Goal: Task Accomplishment & Management: Complete application form

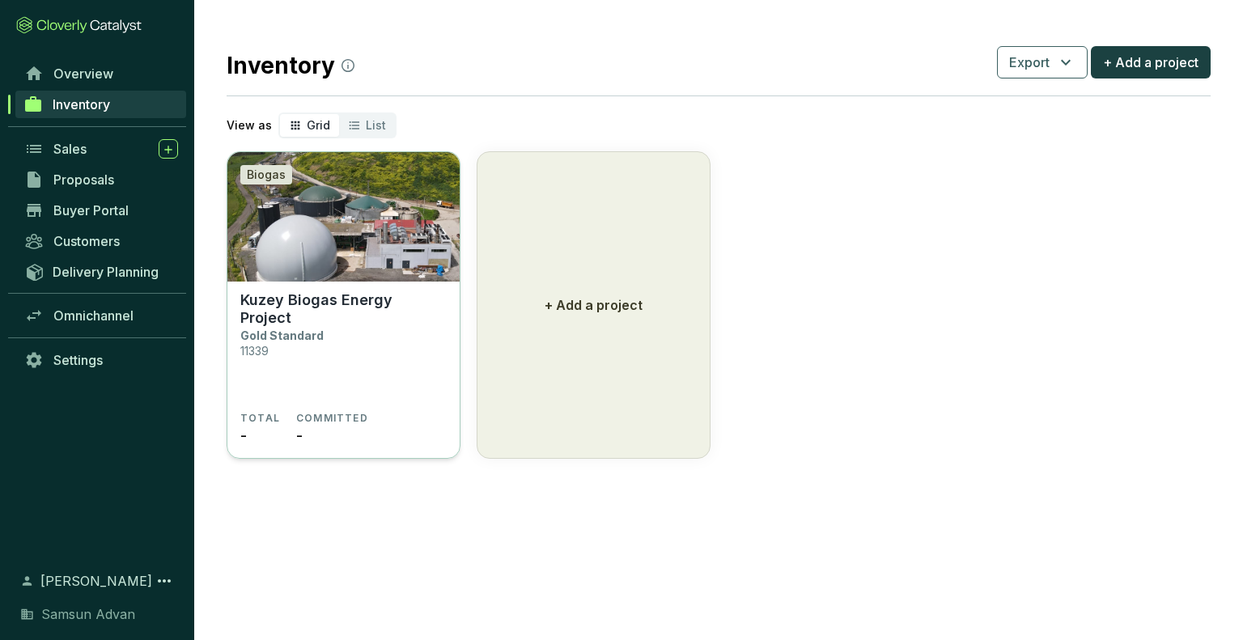
click at [431, 414] on section "TOTAL - COMMITTED -" at bounding box center [343, 429] width 206 height 35
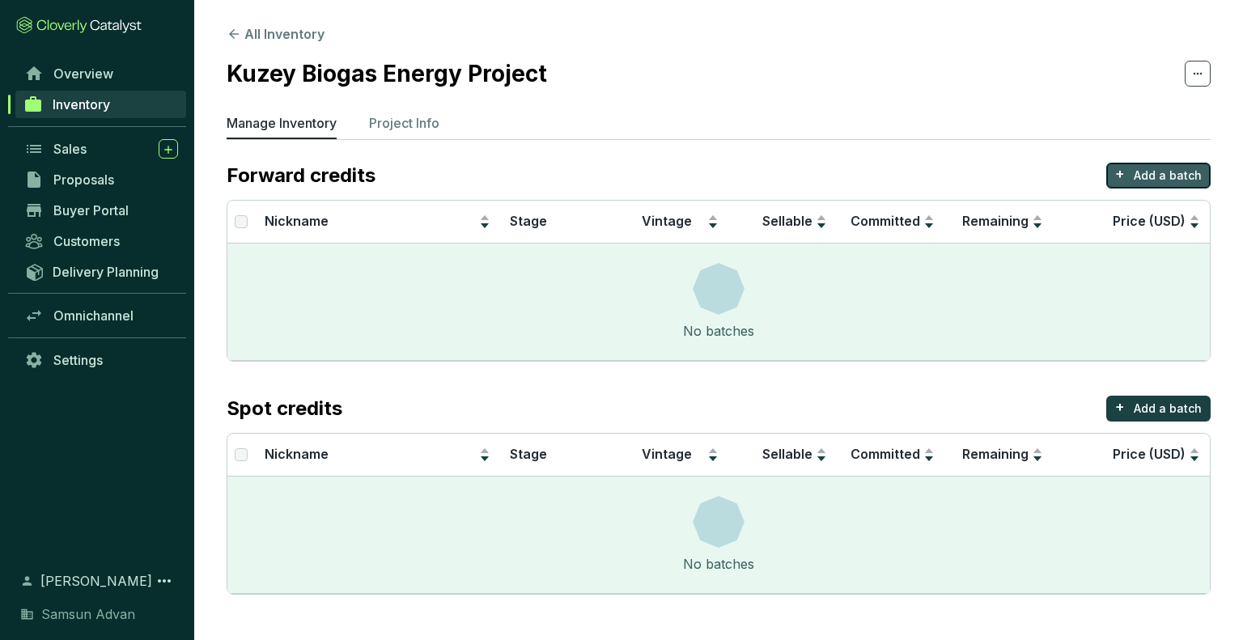
click at [1157, 173] on p "Add a batch" at bounding box center [1168, 176] width 68 height 16
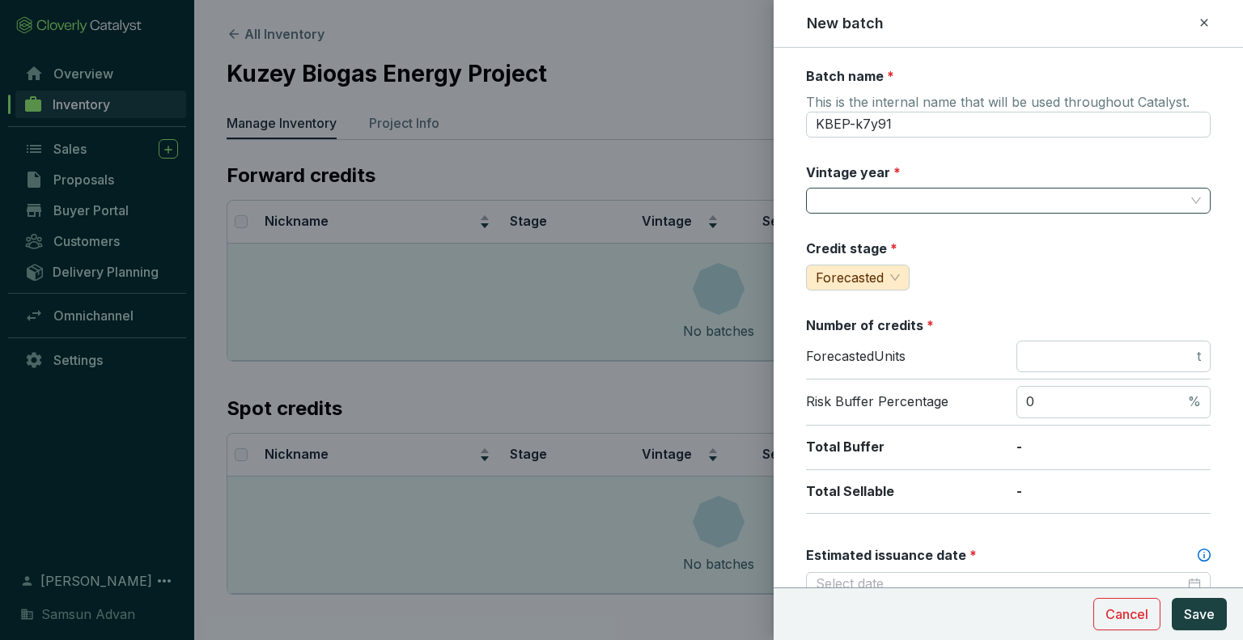
click at [896, 191] on input "Vintage year *" at bounding box center [1000, 201] width 369 height 24
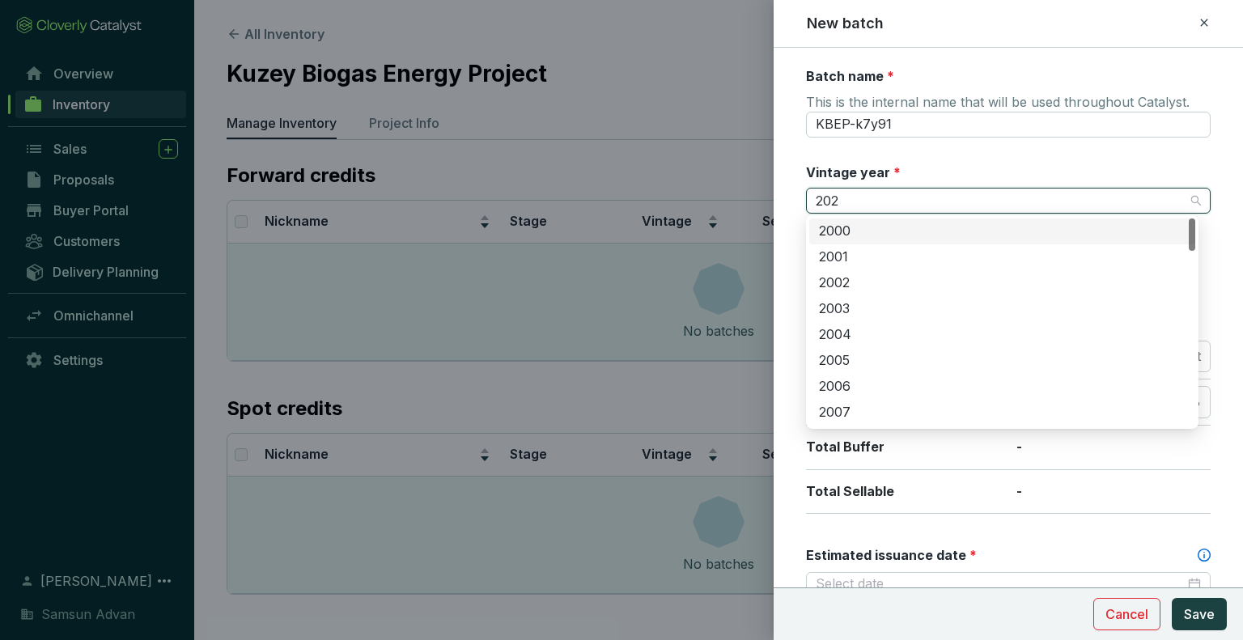
type input "2023"
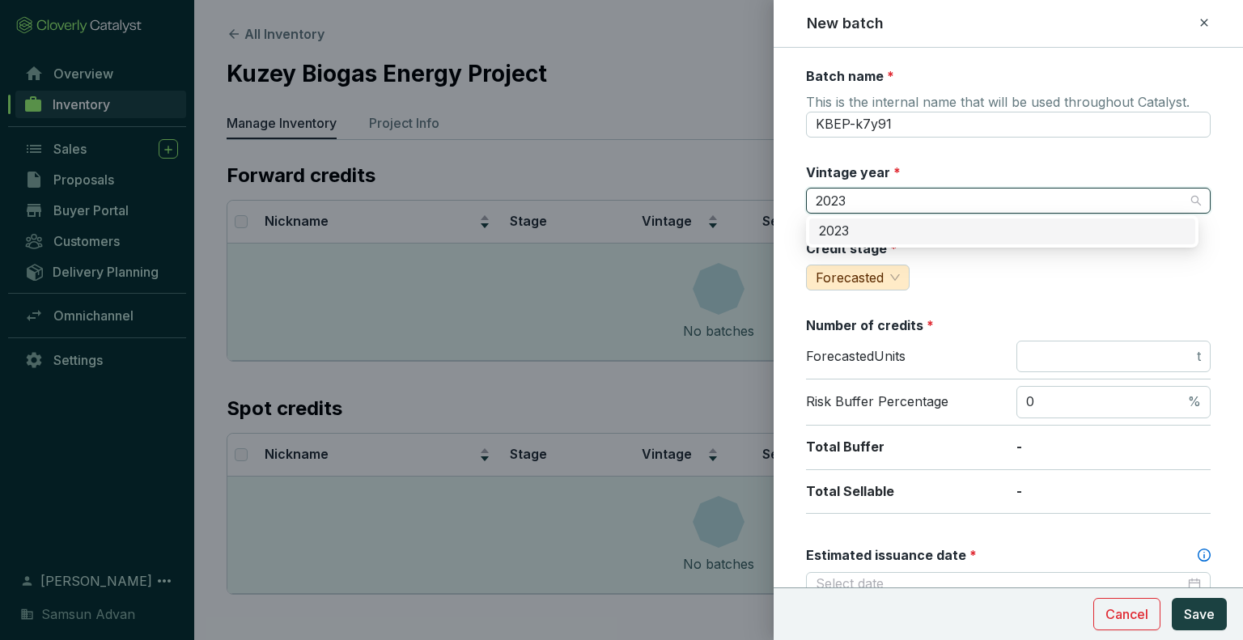
click at [1056, 240] on div "2023" at bounding box center [1002, 232] width 367 height 18
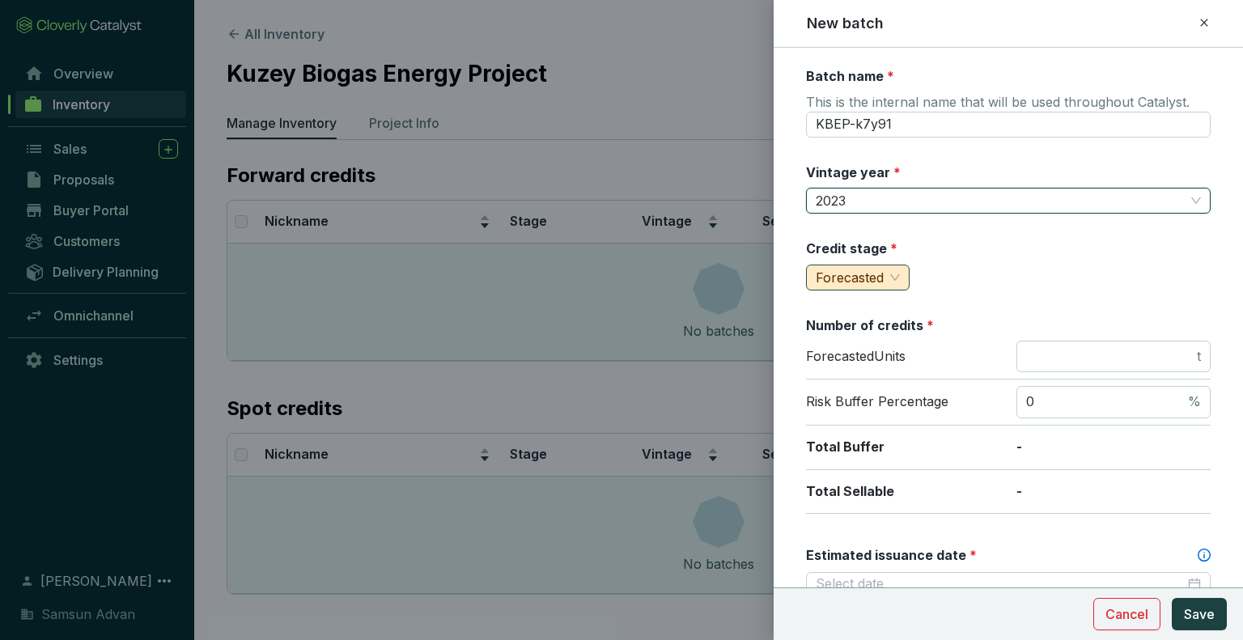
click at [902, 281] on div "Forecasted" at bounding box center [858, 278] width 104 height 26
click at [909, 205] on span "2023" at bounding box center [1008, 201] width 385 height 24
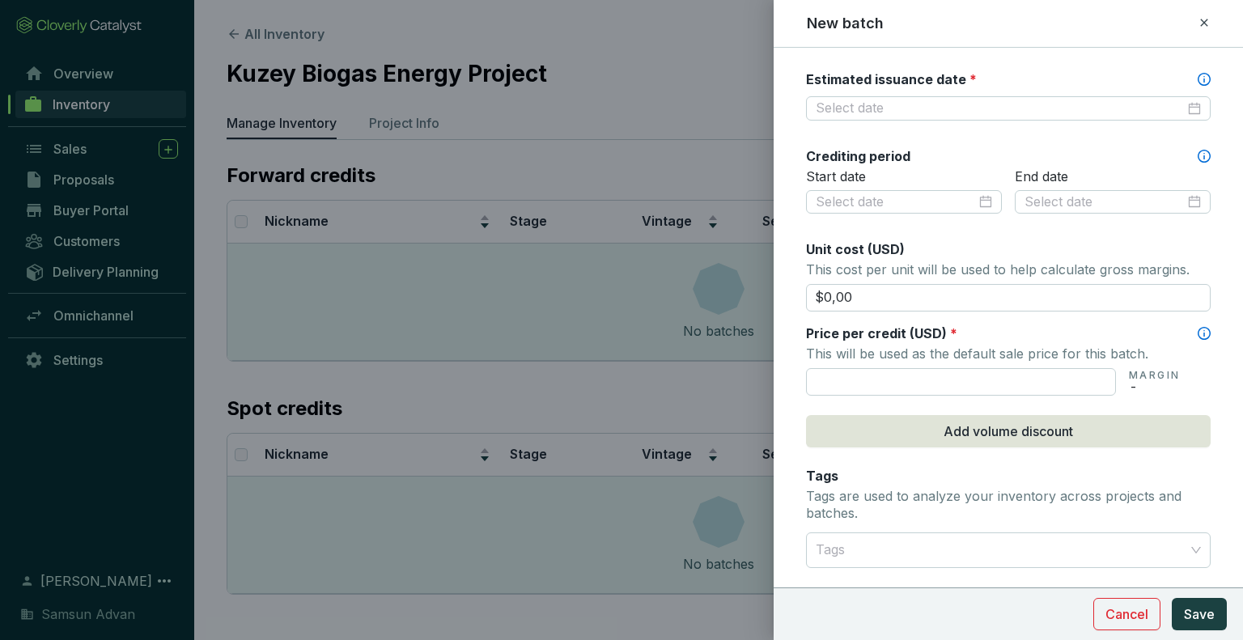
scroll to position [404, 0]
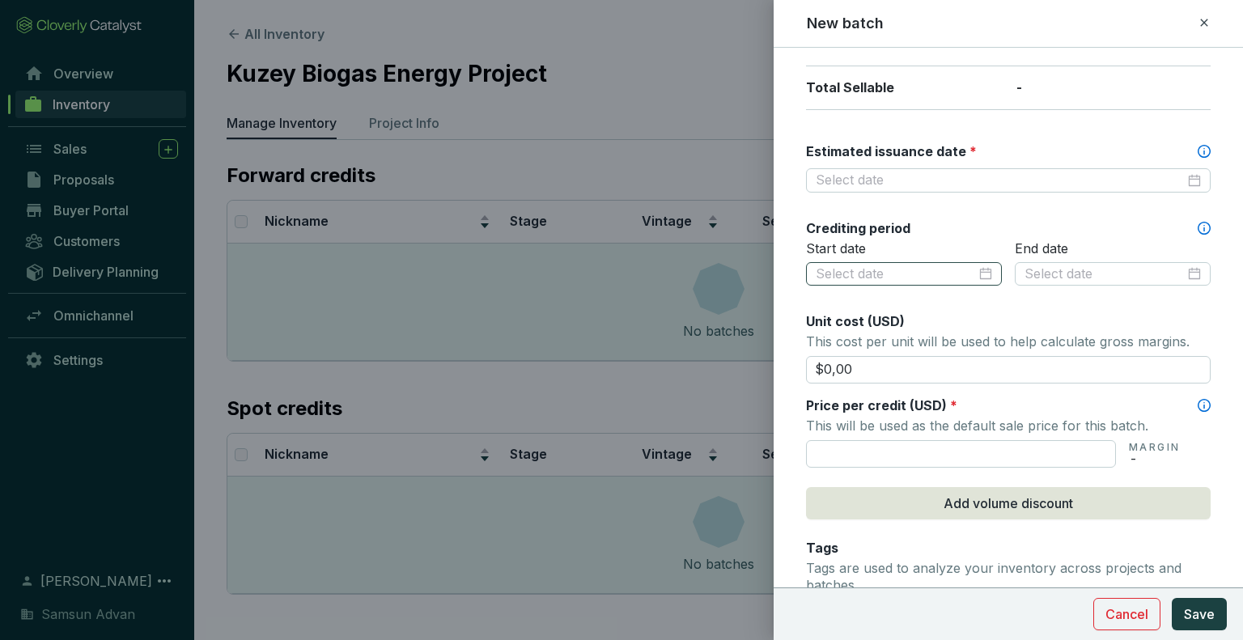
click at [981, 274] on div at bounding box center [904, 274] width 176 height 18
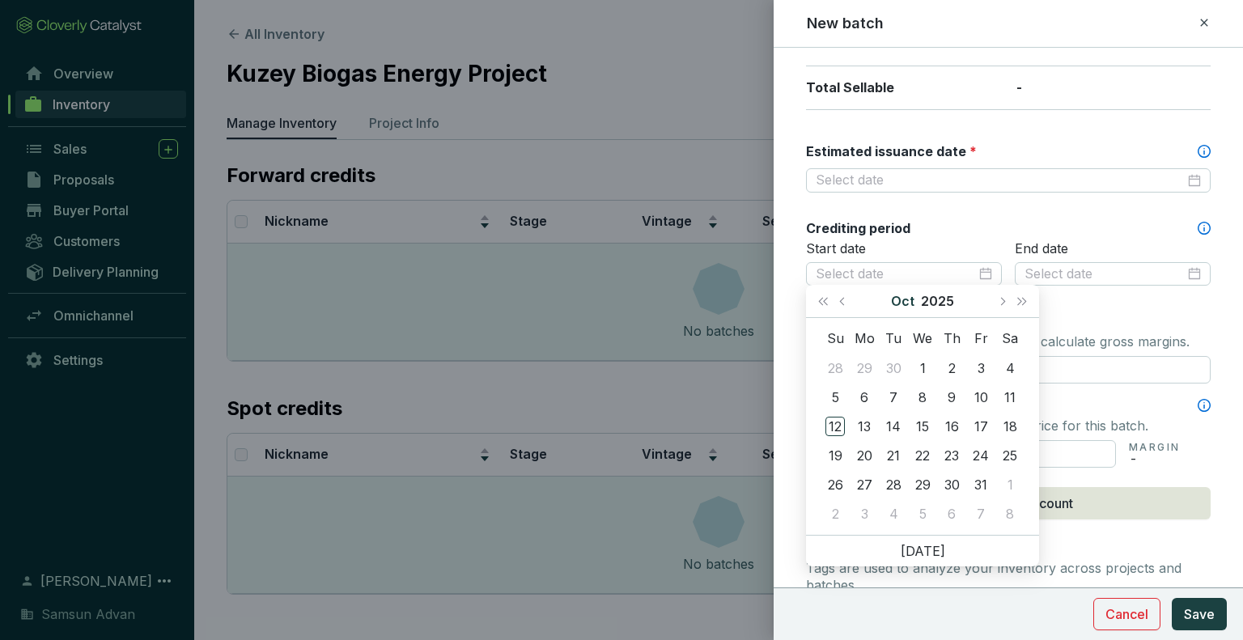
click at [907, 304] on button "Oct" at bounding box center [902, 301] width 23 height 32
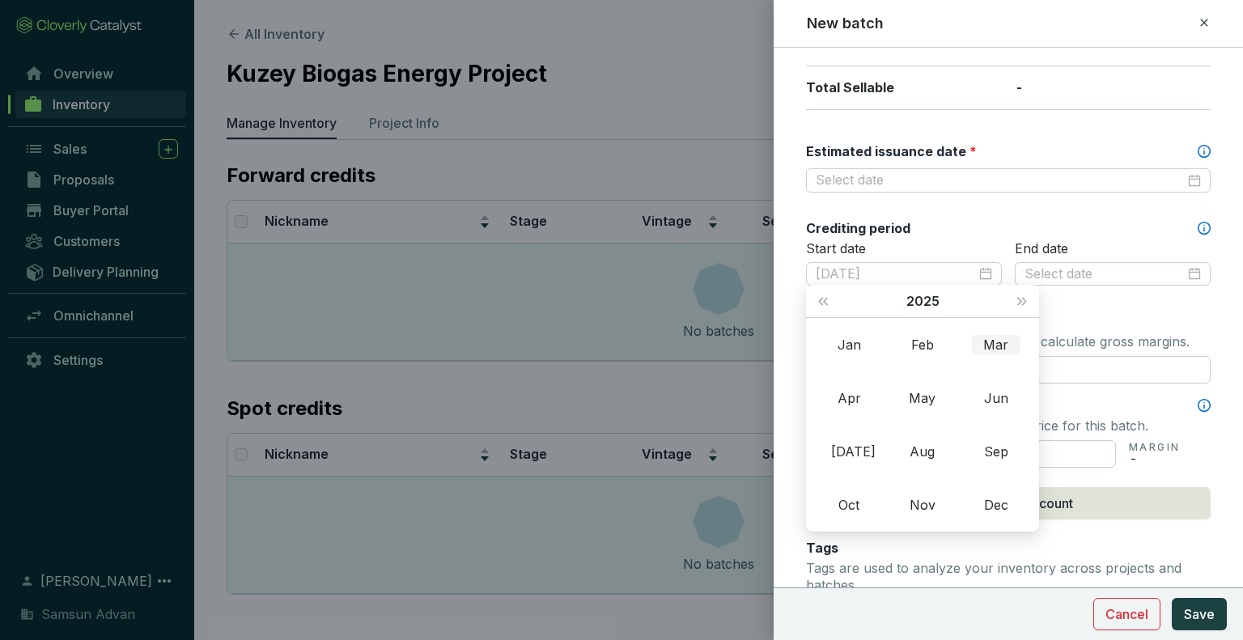
type input "2025-03-12"
click at [920, 298] on button "2025" at bounding box center [923, 301] width 33 height 32
click at [920, 399] on div "2023" at bounding box center [922, 398] width 49 height 19
click at [1000, 393] on div "Jun" at bounding box center [996, 398] width 49 height 19
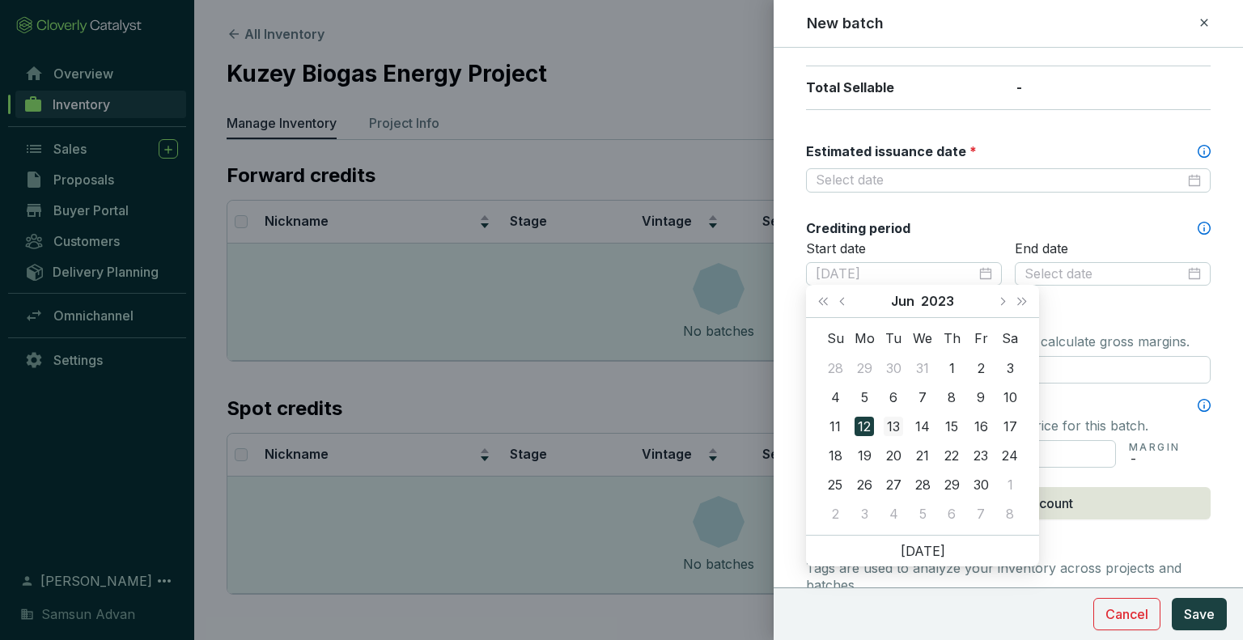
type input "2023-06-13"
click at [891, 421] on div "13" at bounding box center [893, 426] width 19 height 19
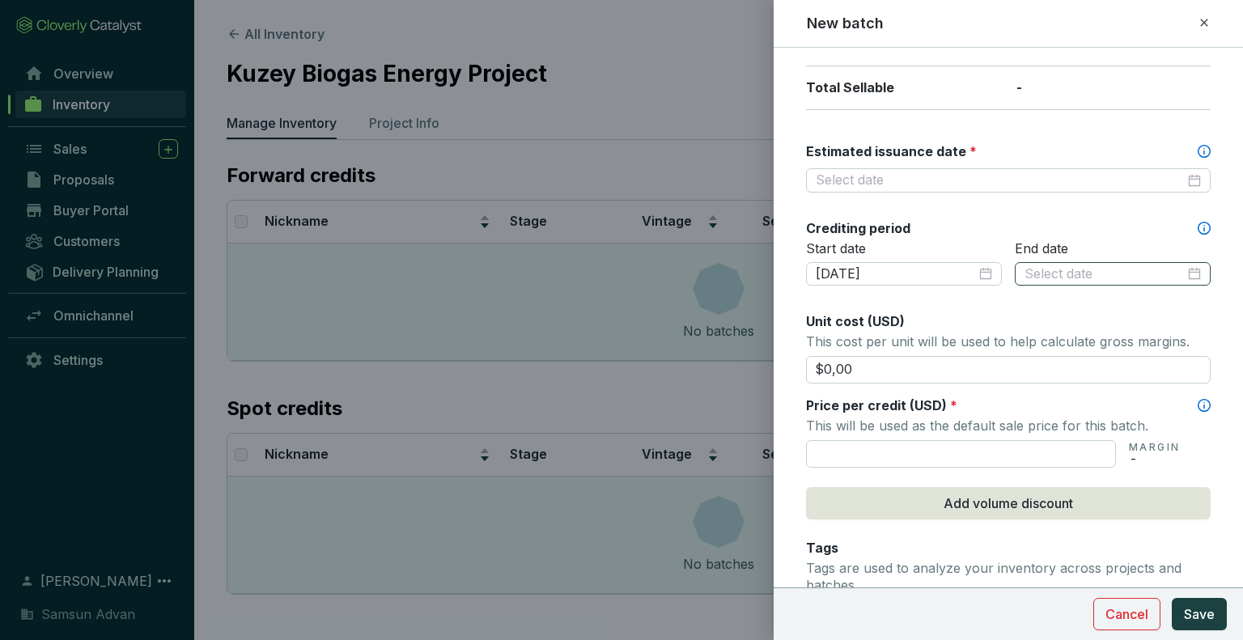
click at [1183, 268] on div at bounding box center [1113, 274] width 176 height 18
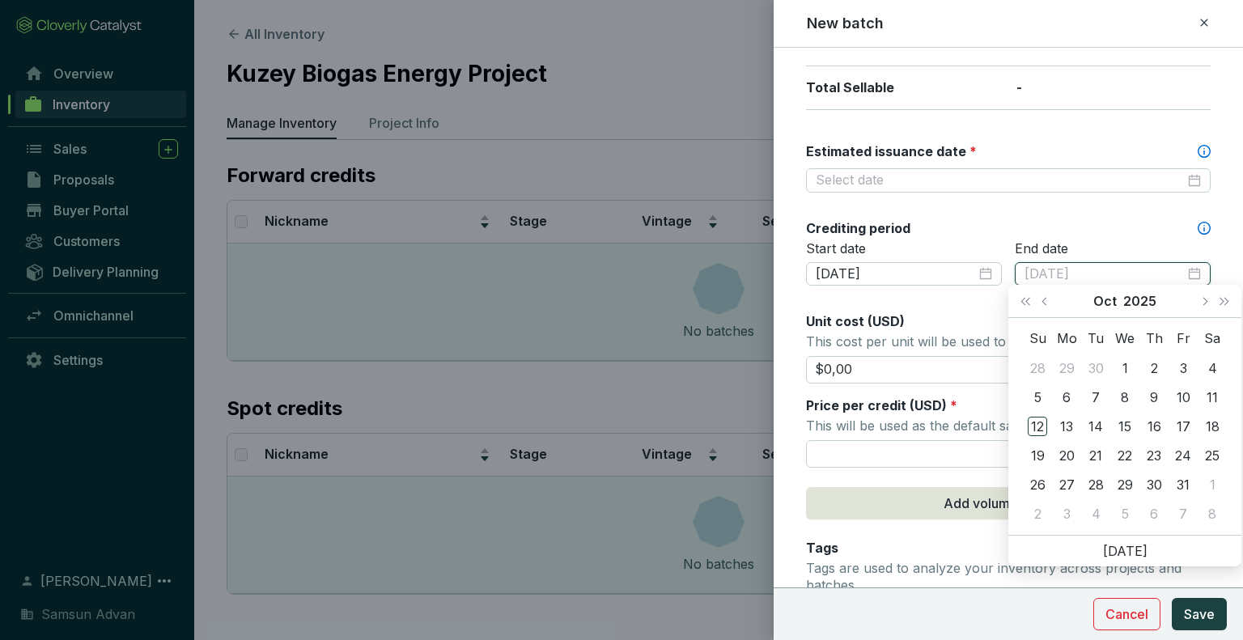
type input "2025-10-19"
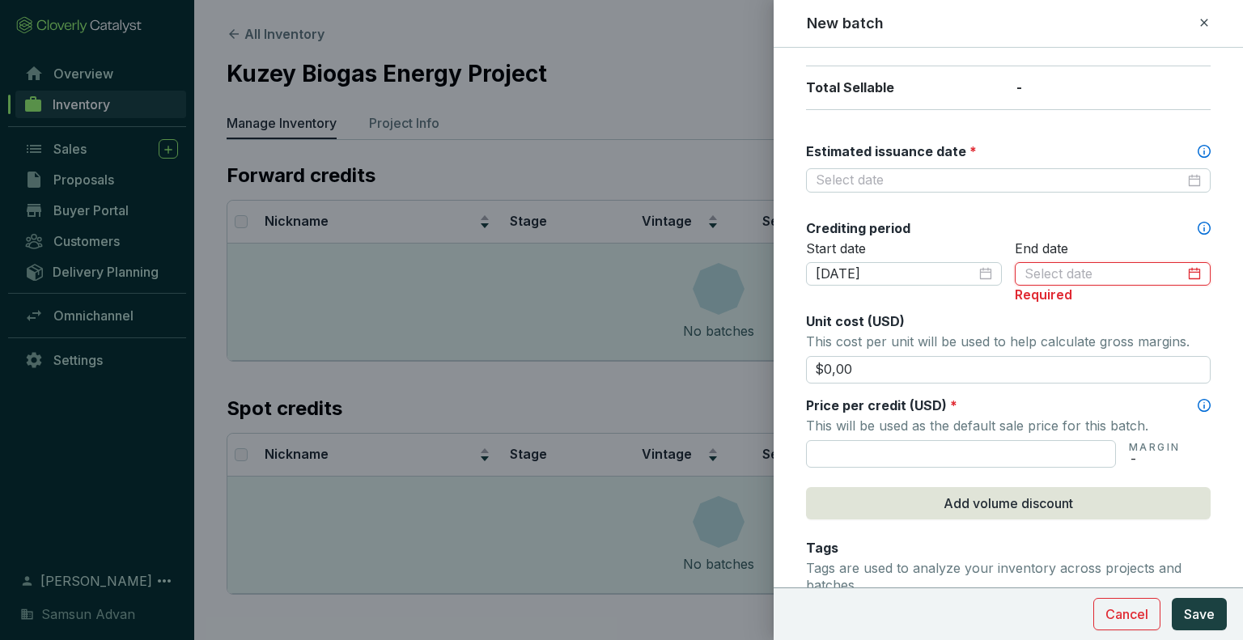
click at [1179, 265] on div at bounding box center [1113, 274] width 176 height 18
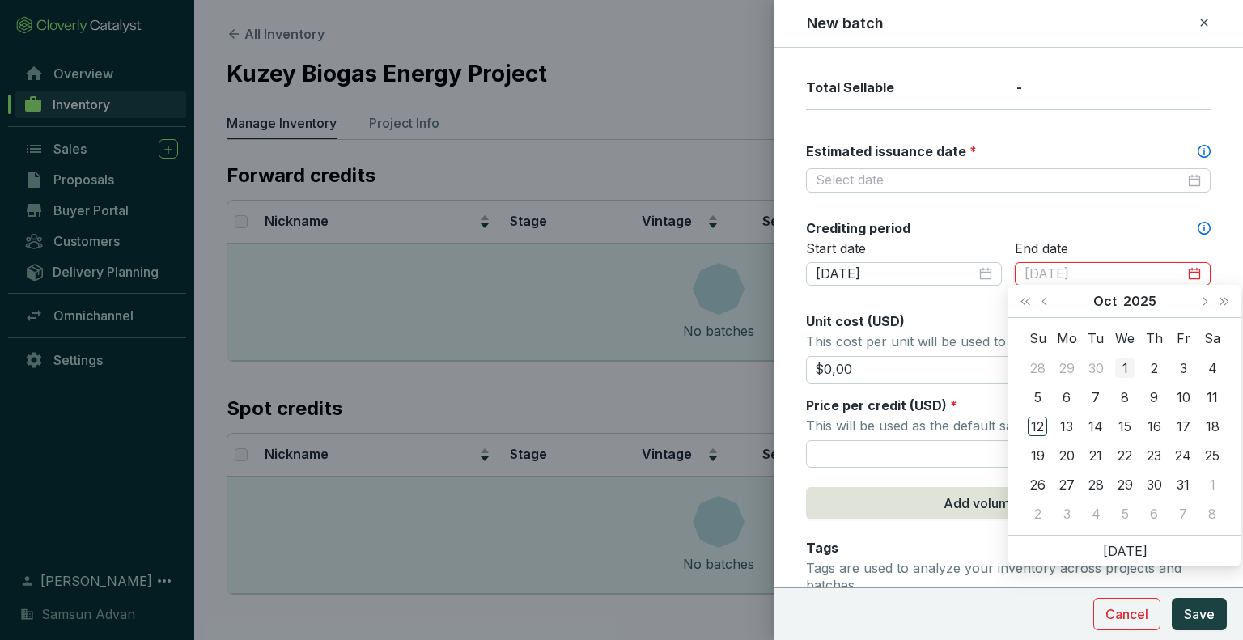
type input "2025-10-01"
click at [1146, 308] on button "2025" at bounding box center [1139, 301] width 33 height 32
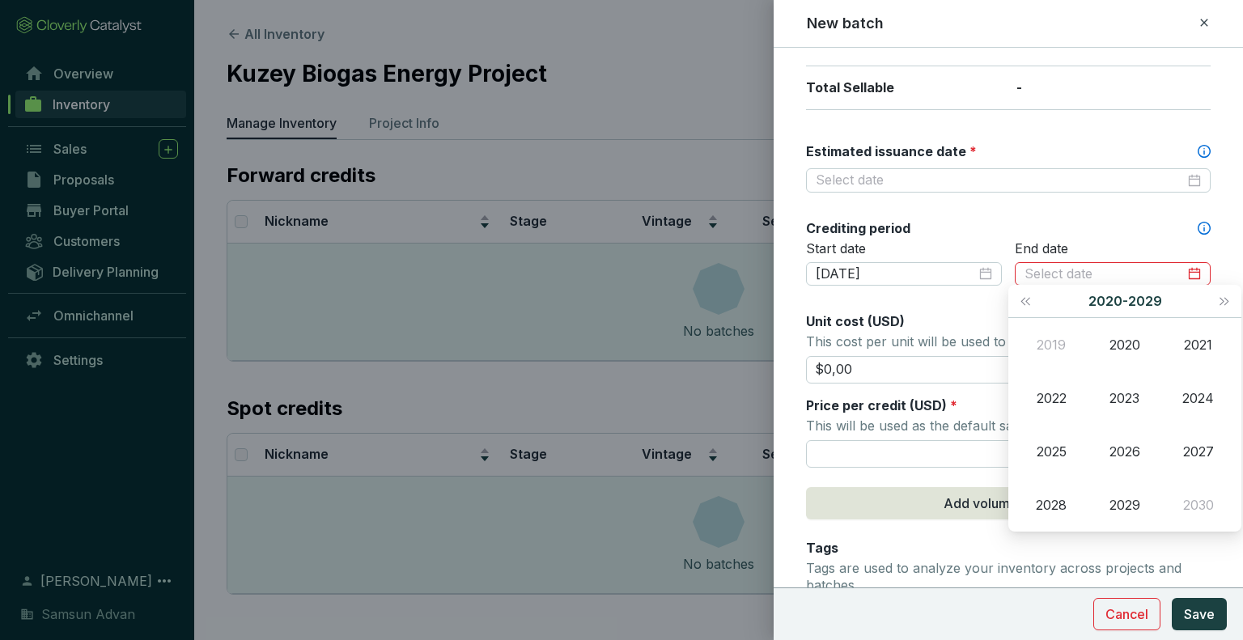
click at [1135, 310] on button "2020 - 2029" at bounding box center [1126, 301] width 74 height 32
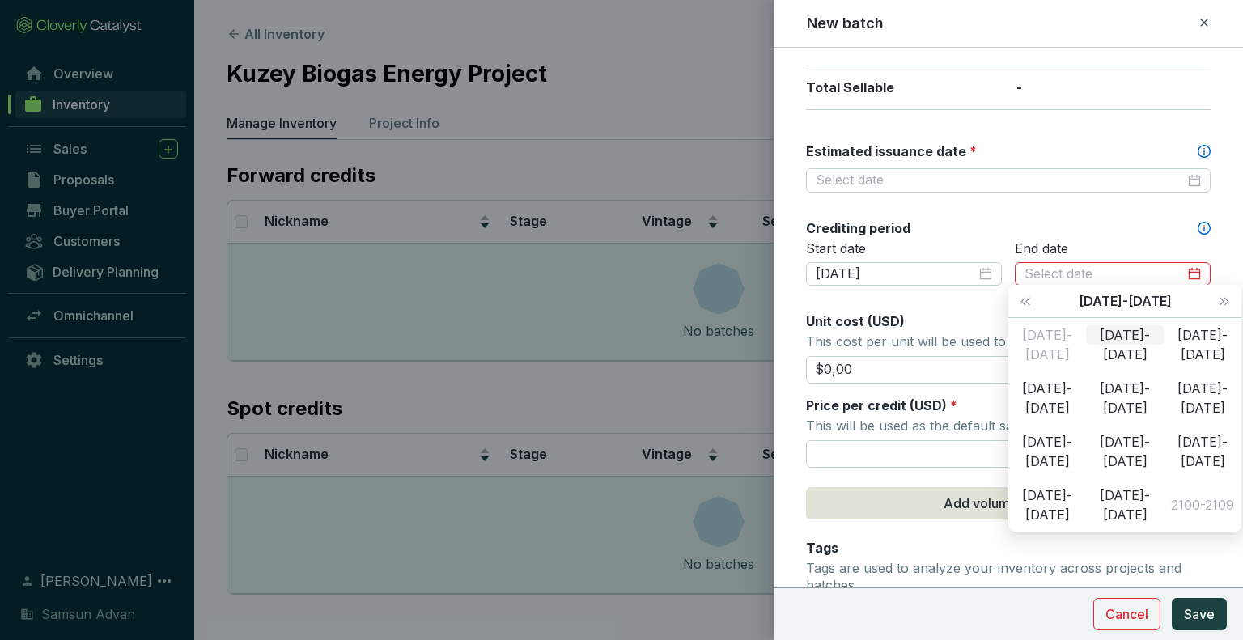
type input "2000-10-12"
click at [1127, 312] on div "2000-2099" at bounding box center [1125, 301] width 179 height 32
click at [1040, 398] on div "2020-2029" at bounding box center [1048, 388] width 78 height 19
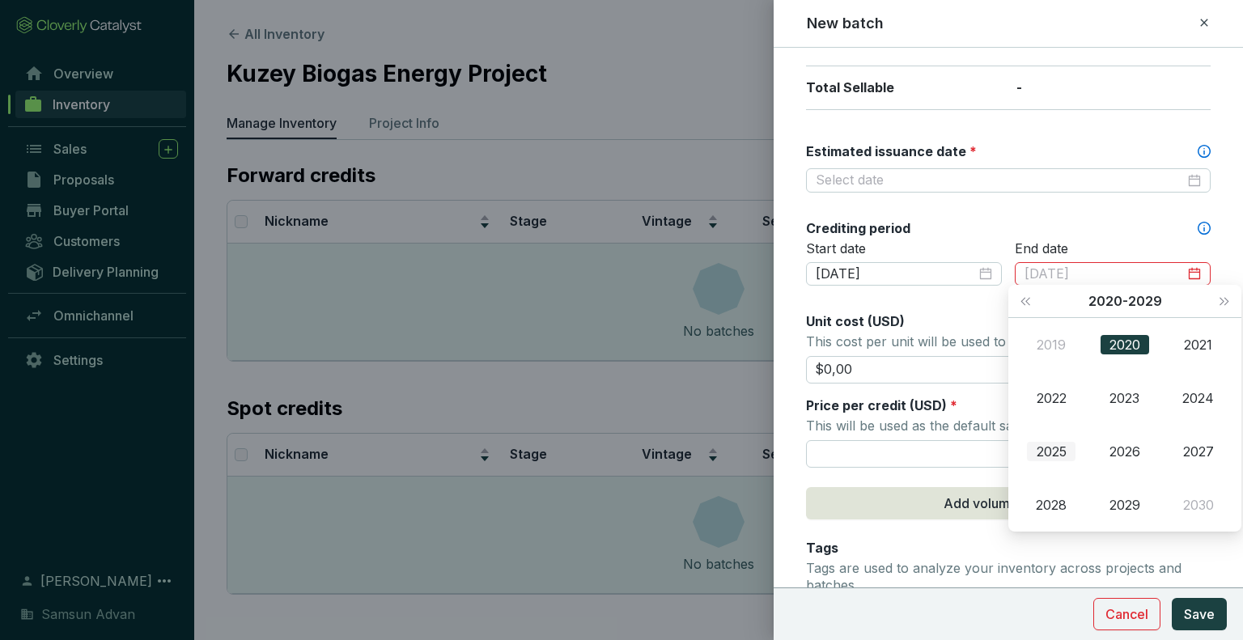
click at [1055, 456] on div "2025" at bounding box center [1051, 451] width 49 height 19
click at [1131, 397] on div "May" at bounding box center [1125, 398] width 49 height 19
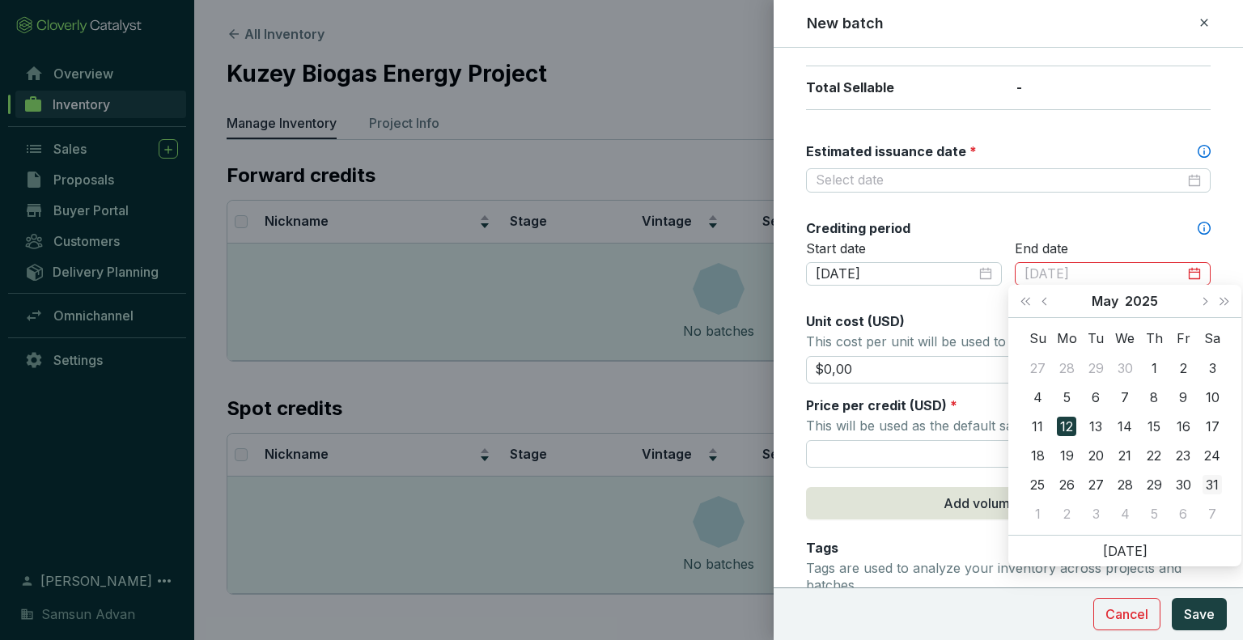
type input "2025-05-31"
click at [1220, 482] on div "31" at bounding box center [1212, 484] width 19 height 19
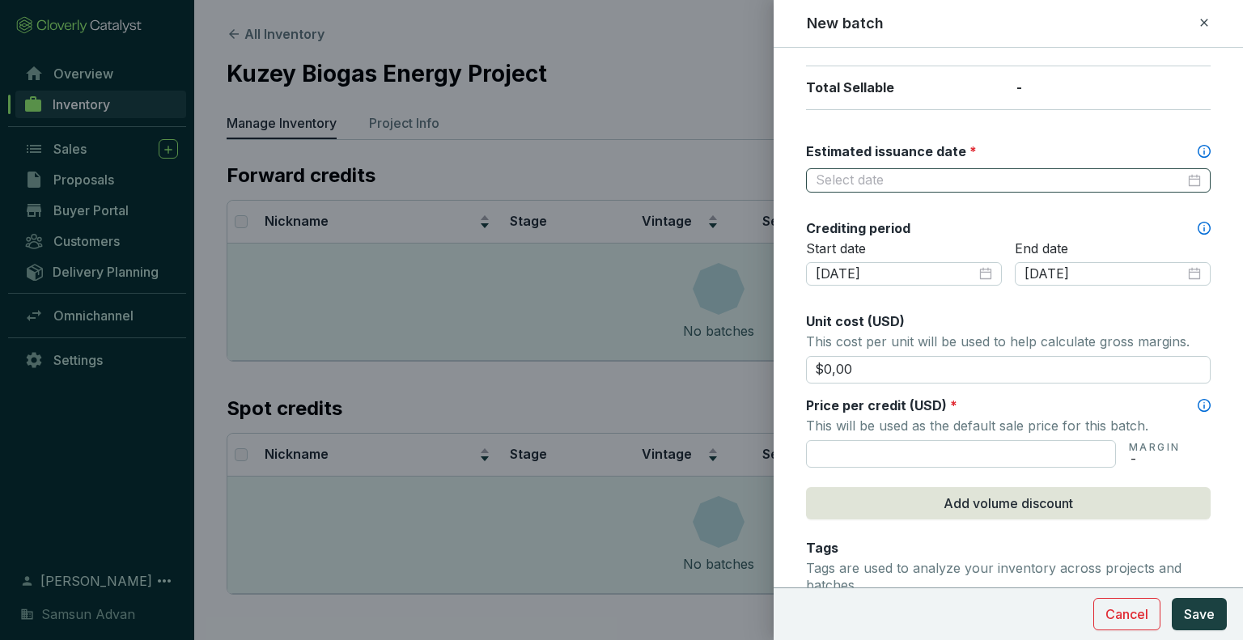
click at [1179, 181] on div at bounding box center [1008, 181] width 385 height 18
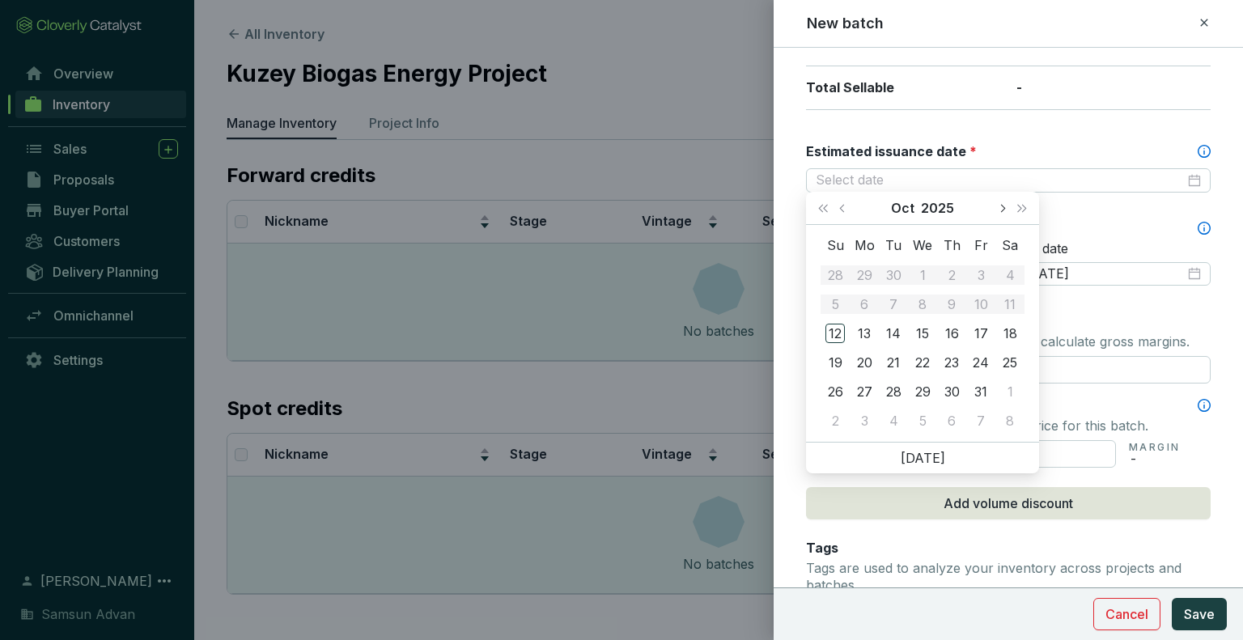
click at [997, 202] on button "Next month (PageDown)" at bounding box center [1002, 208] width 21 height 32
click at [939, 212] on button "2025" at bounding box center [938, 208] width 33 height 32
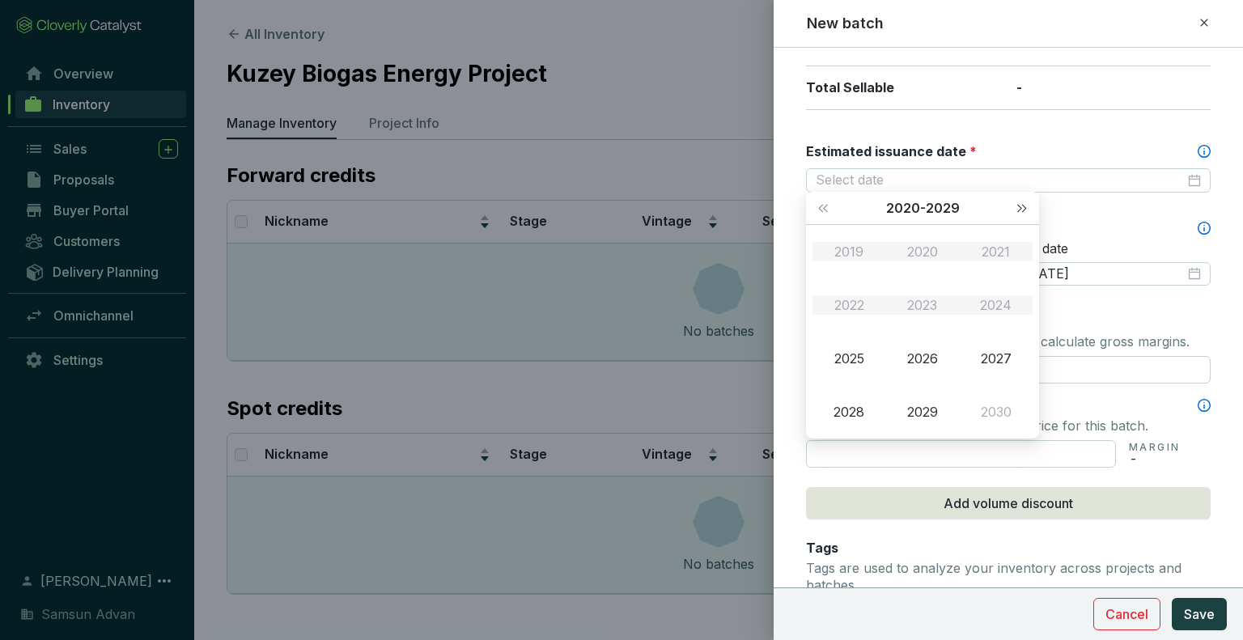
click at [1013, 211] on button "Next year (Control + right)" at bounding box center [1022, 208] width 21 height 32
click at [835, 206] on div "2030 - 2039" at bounding box center [923, 208] width 179 height 32
click at [832, 206] on button "Last year (Control + left)" at bounding box center [823, 208] width 21 height 32
click at [826, 207] on span "Last year (Control + left)" at bounding box center [823, 208] width 8 height 8
click at [1026, 213] on button "Next year (Control + right)" at bounding box center [1022, 208] width 21 height 32
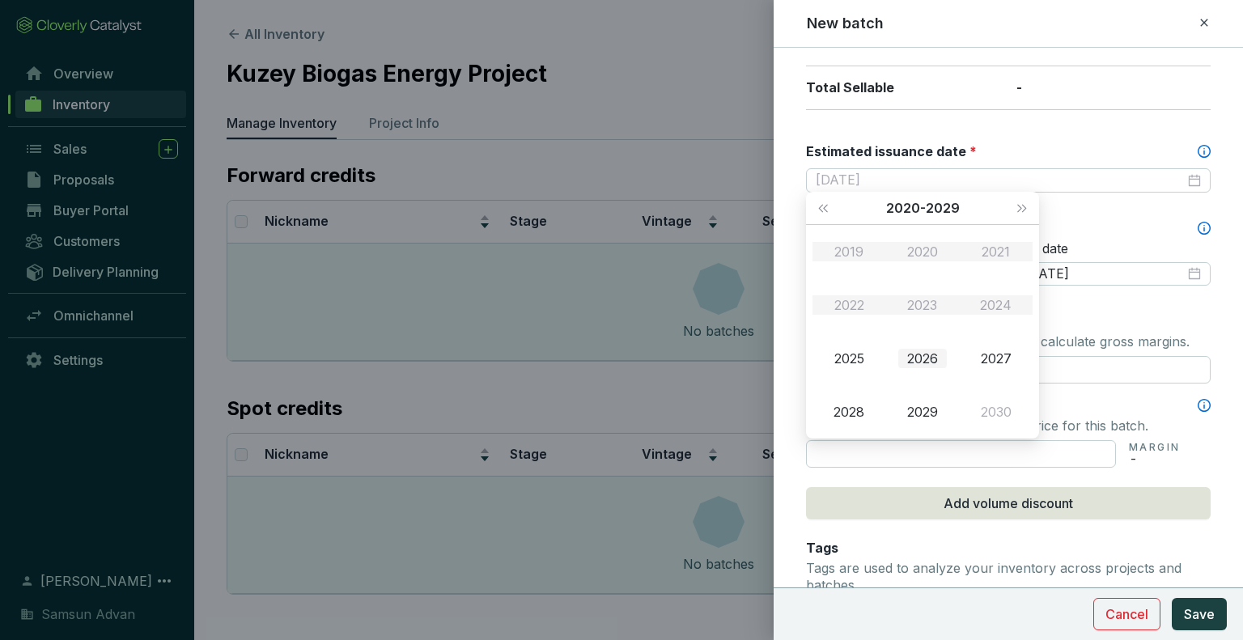
click at [924, 362] on div "2026" at bounding box center [922, 358] width 49 height 19
click at [1006, 252] on div "Mar" at bounding box center [996, 251] width 49 height 19
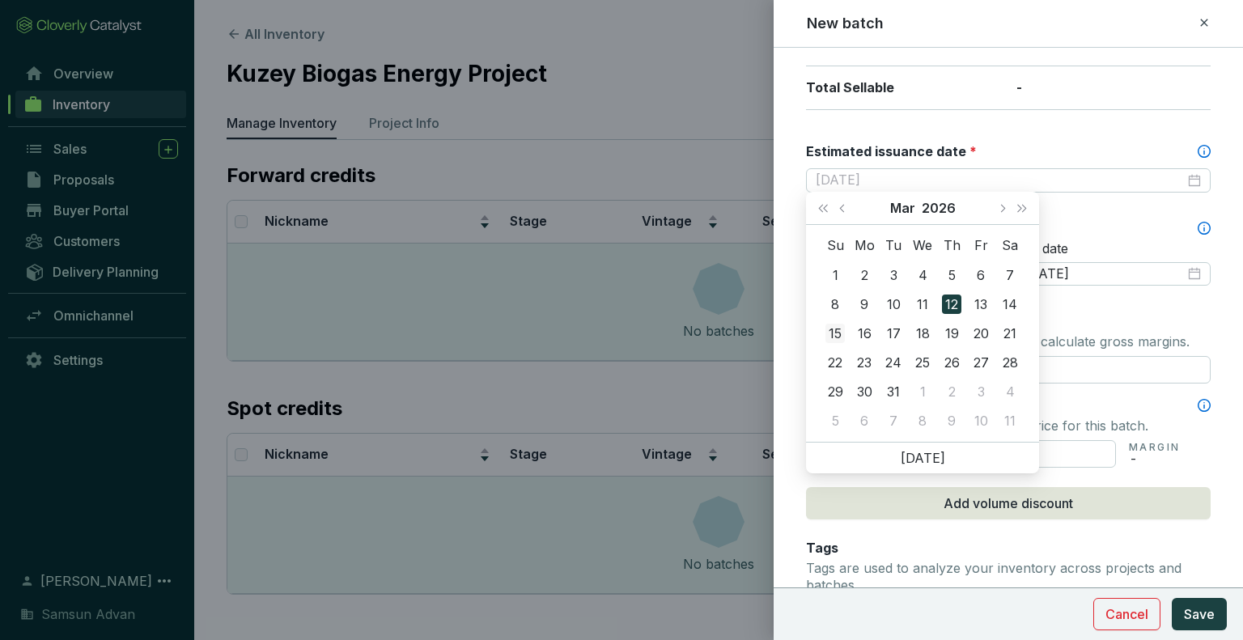
type input "2026-03-15"
click at [834, 330] on div "15" at bounding box center [835, 333] width 19 height 19
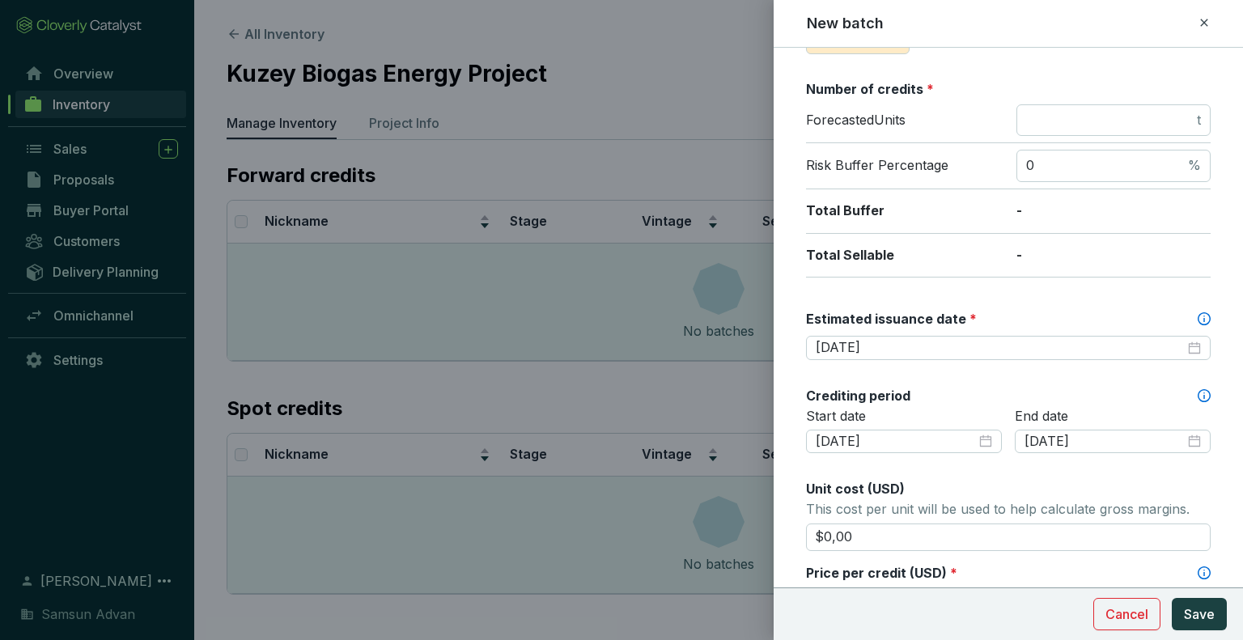
scroll to position [214, 0]
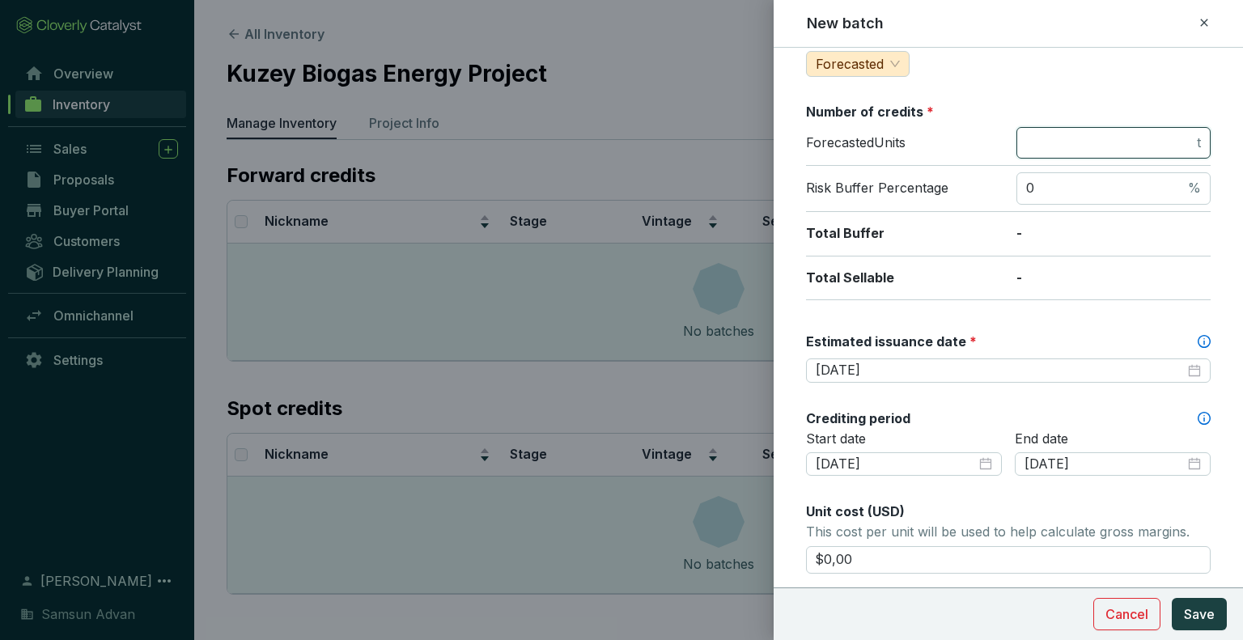
click at [1084, 146] on input "number" at bounding box center [1110, 143] width 168 height 18
click at [901, 69] on div "Forecasted" at bounding box center [858, 64] width 104 height 26
type input "40000"
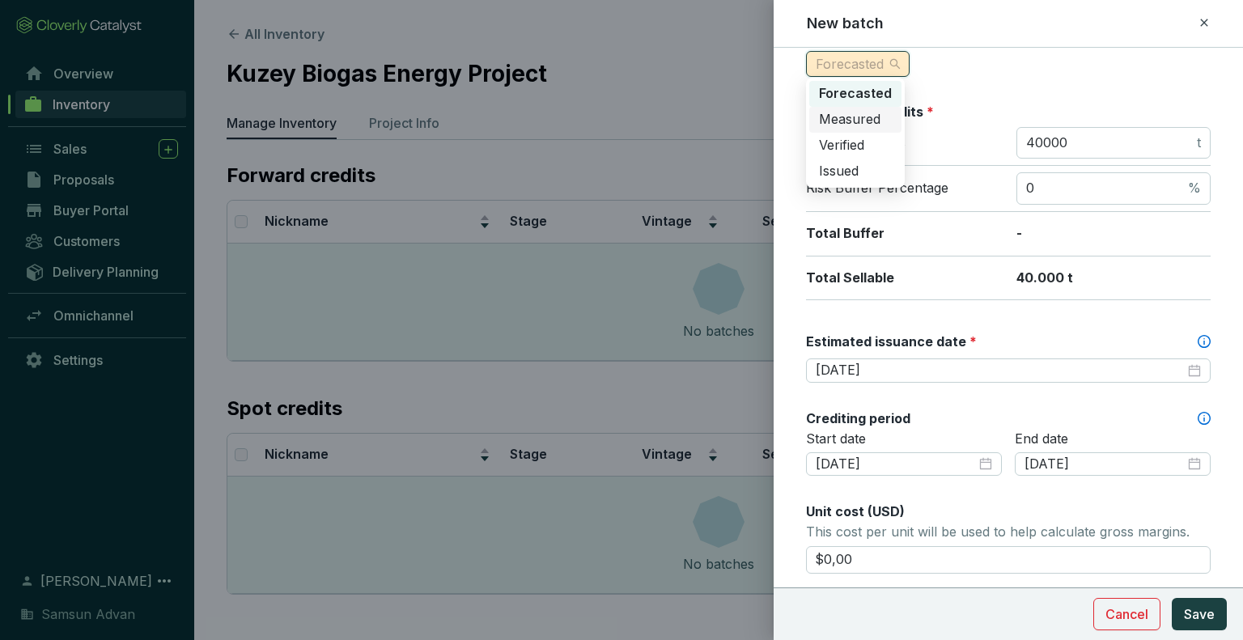
click at [876, 119] on span "Measured" at bounding box center [850, 119] width 62 height 16
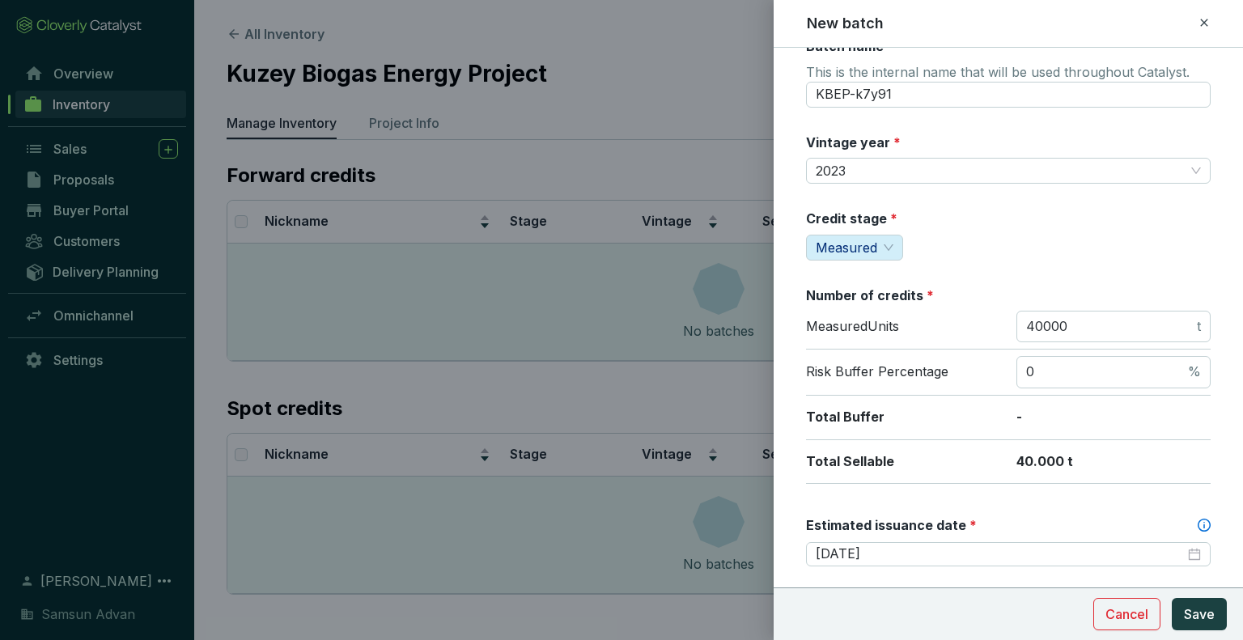
scroll to position [32, 0]
click at [1056, 93] on input "KBEP-k7y91" at bounding box center [1008, 93] width 405 height 26
type input "K"
type input "Kuzey 1"
click at [1186, 171] on span "2023" at bounding box center [1008, 169] width 385 height 24
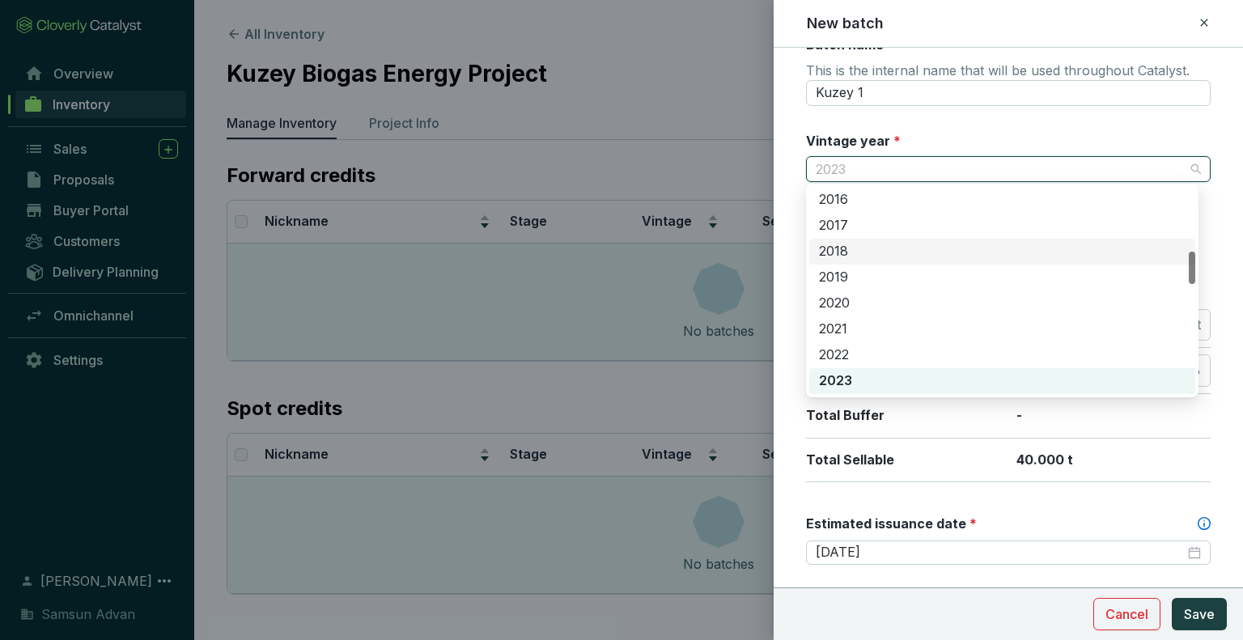
click at [1197, 270] on div "2017 2018 2019 2015 2016 2017 2018 2019 2020 2021 2022 2023 2024 2025" at bounding box center [1002, 291] width 393 height 214
click at [1196, 323] on div "2017 2018 2019 2015 2016 2017 2018 2019 2020 2021 2022 2023 2024 2025" at bounding box center [1002, 291] width 393 height 214
click at [890, 169] on span "2023" at bounding box center [1008, 169] width 385 height 24
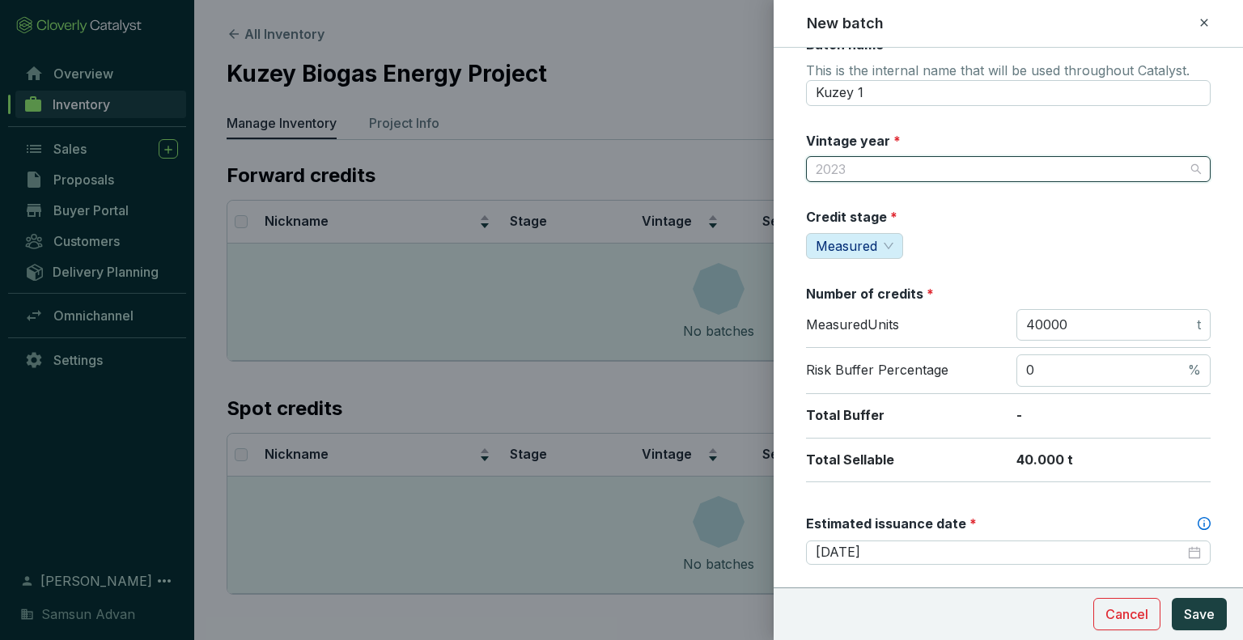
click at [890, 169] on span "2023" at bounding box center [1008, 169] width 385 height 24
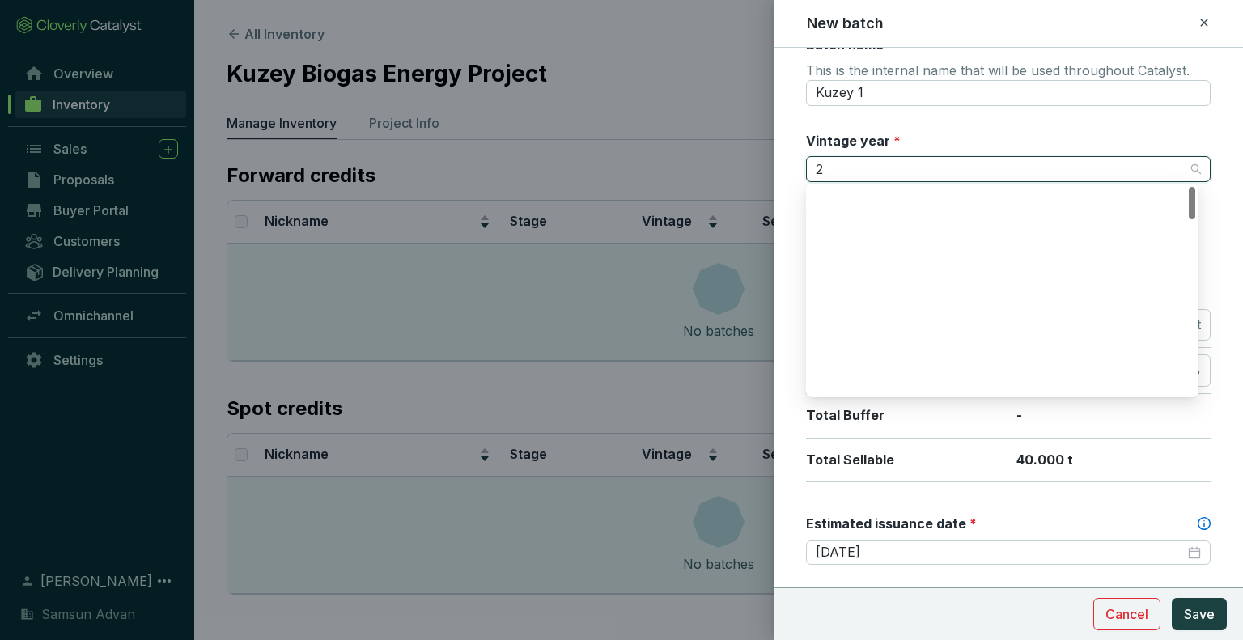
scroll to position [0, 0]
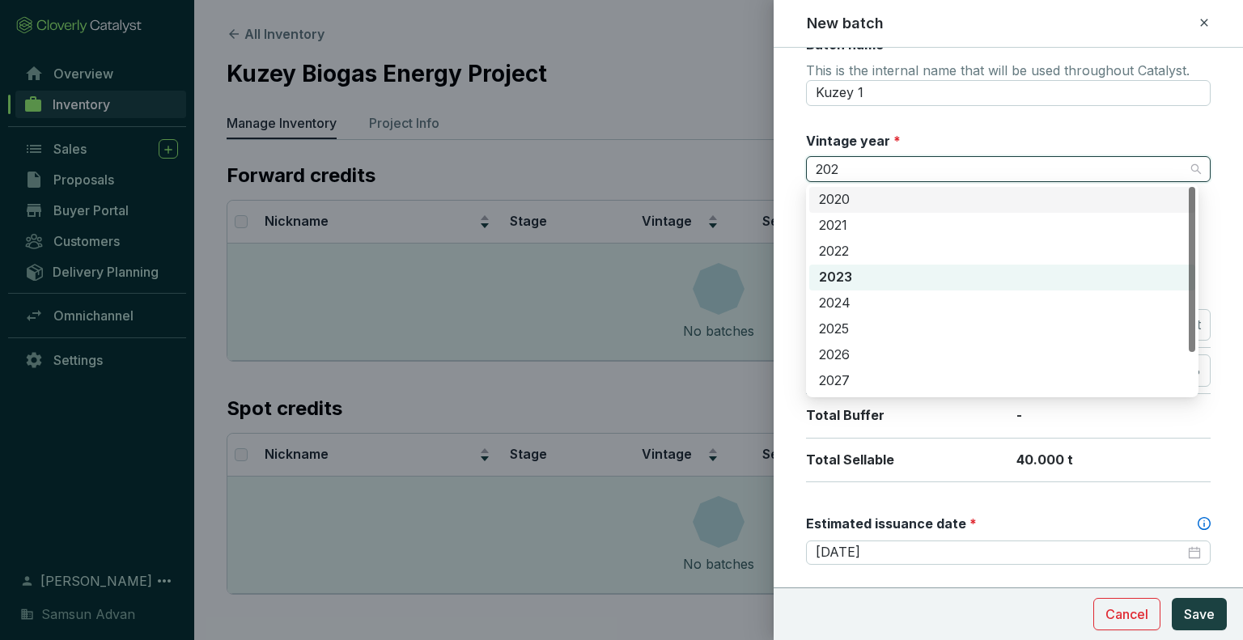
type input "2024"
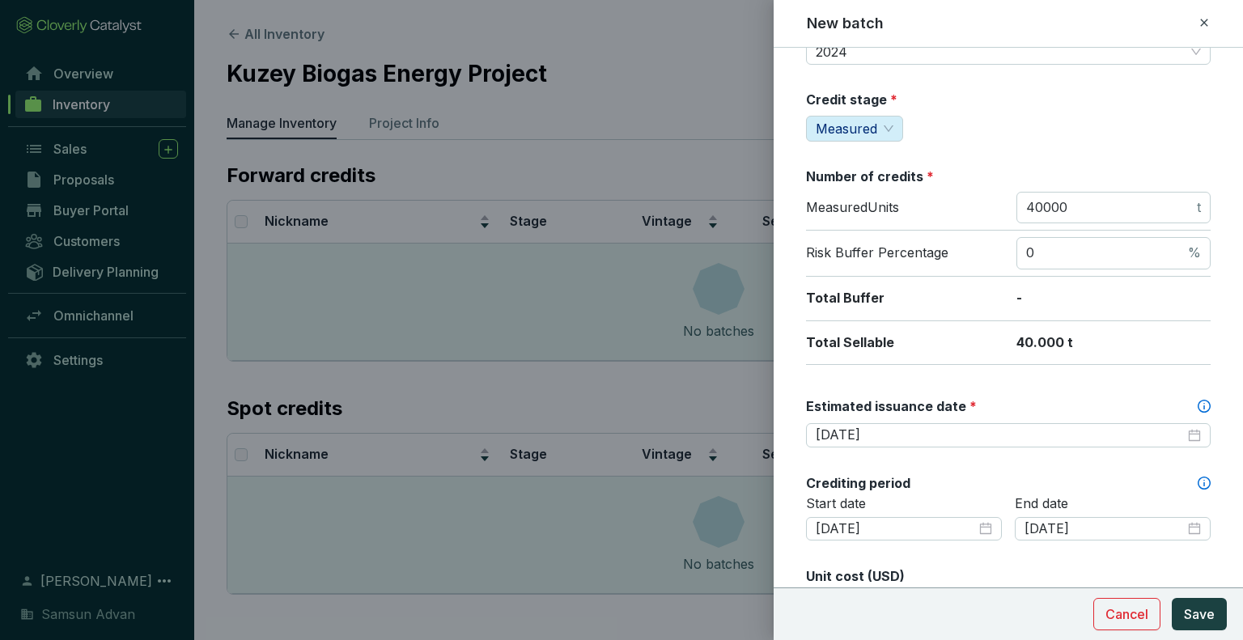
scroll to position [256, 0]
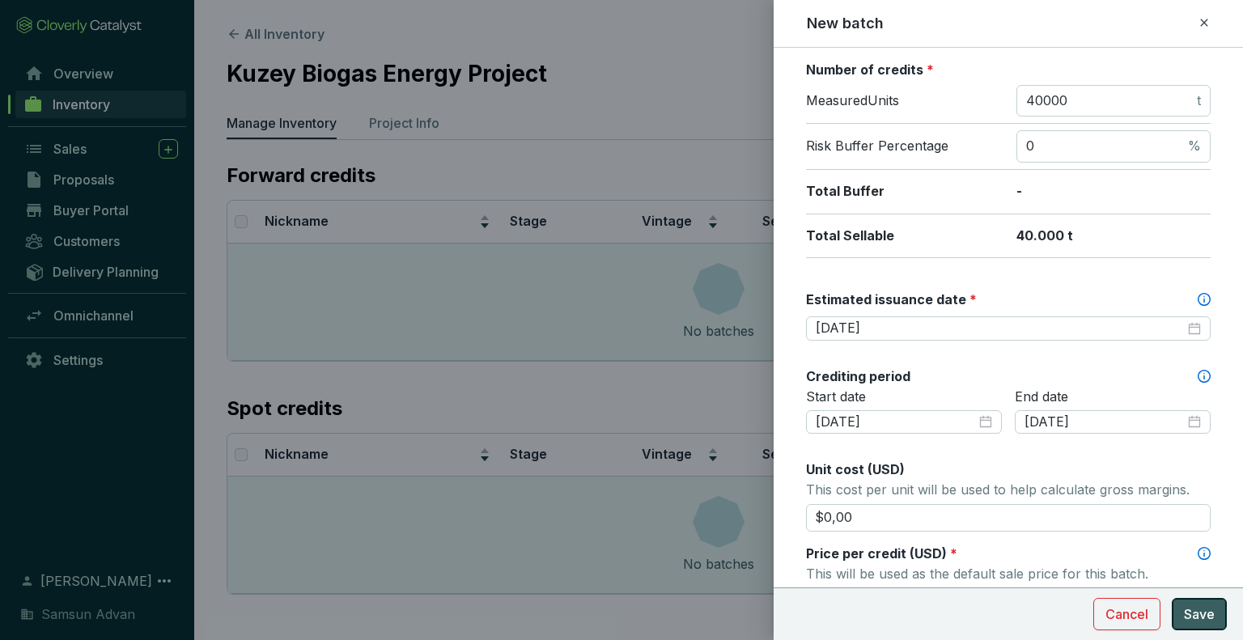
click at [1206, 612] on span "Save" at bounding box center [1199, 614] width 31 height 19
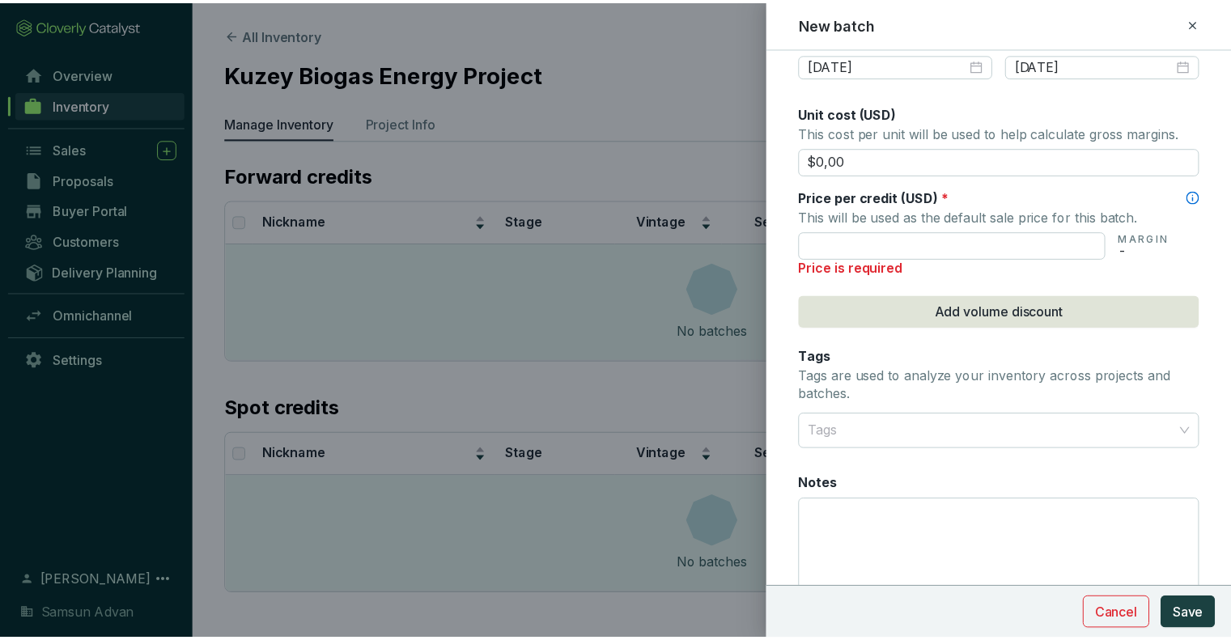
scroll to position [615, 0]
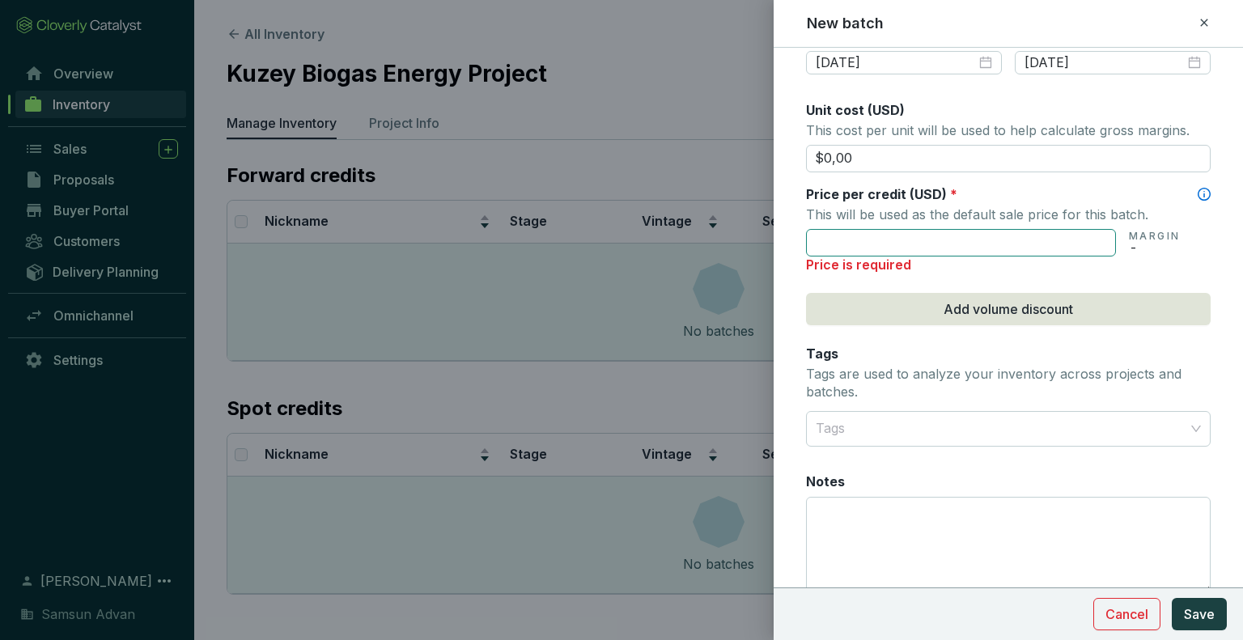
click at [1088, 235] on input "text" at bounding box center [961, 243] width 310 height 28
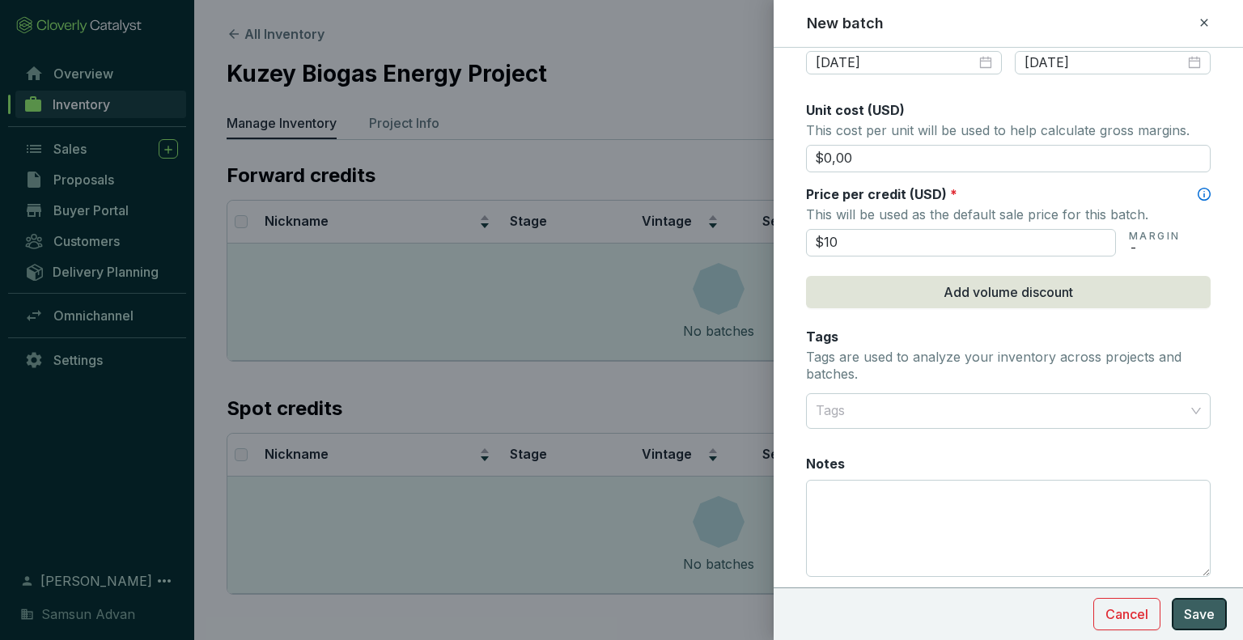
type input "$10,00"
click at [1208, 610] on span "Save" at bounding box center [1199, 614] width 31 height 19
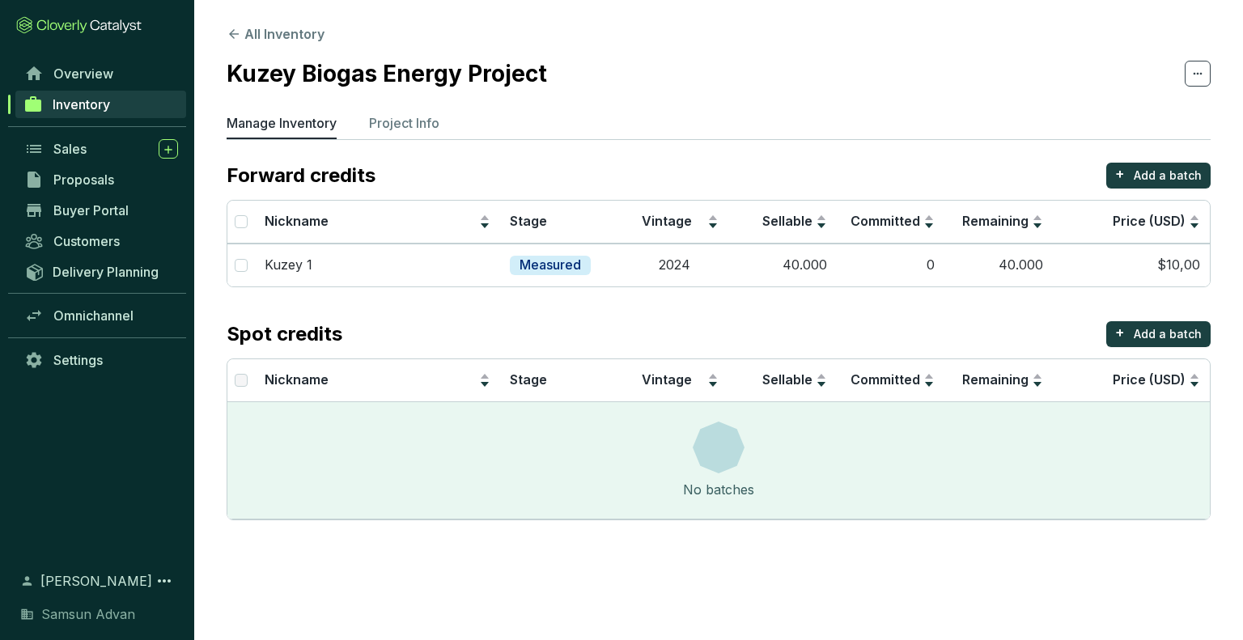
click at [149, 103] on link "Inventory" at bounding box center [100, 105] width 171 height 28
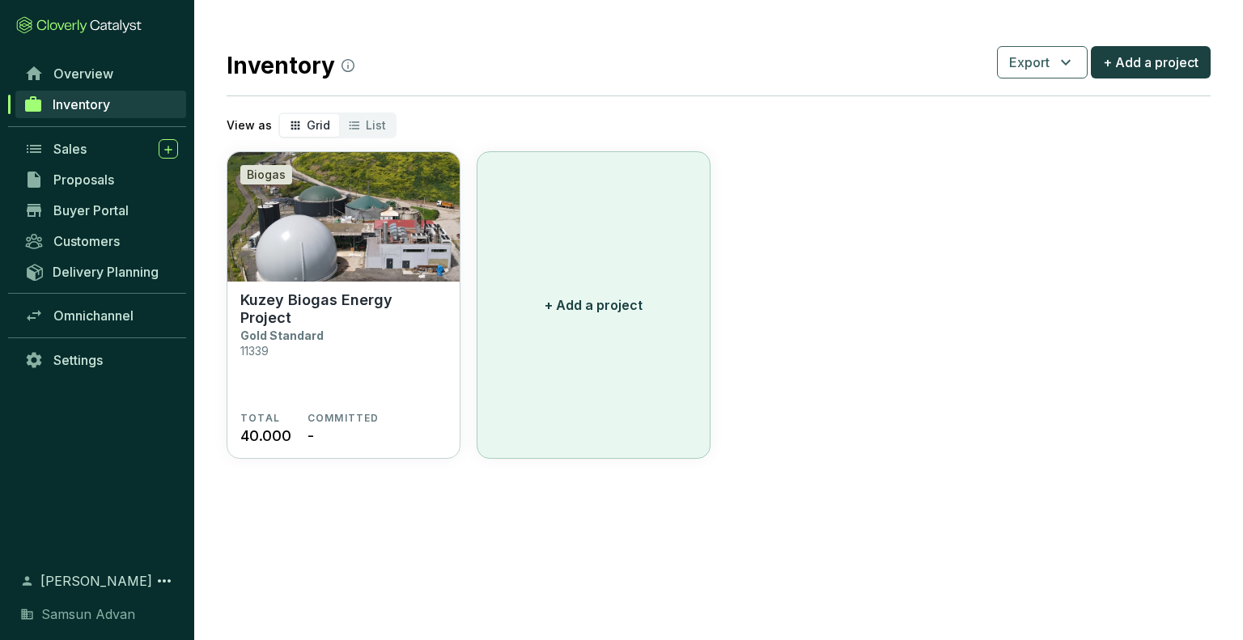
click at [614, 307] on p "+ Add a project" at bounding box center [594, 304] width 98 height 19
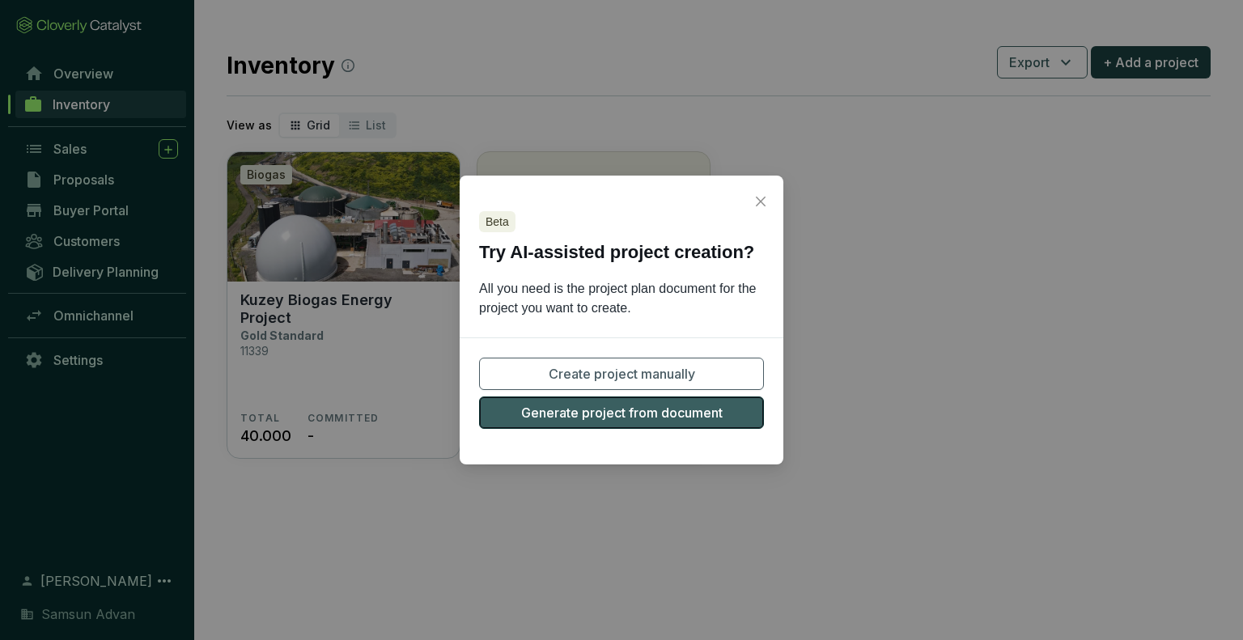
click at [642, 410] on span "Generate project from document" at bounding box center [622, 412] width 202 height 19
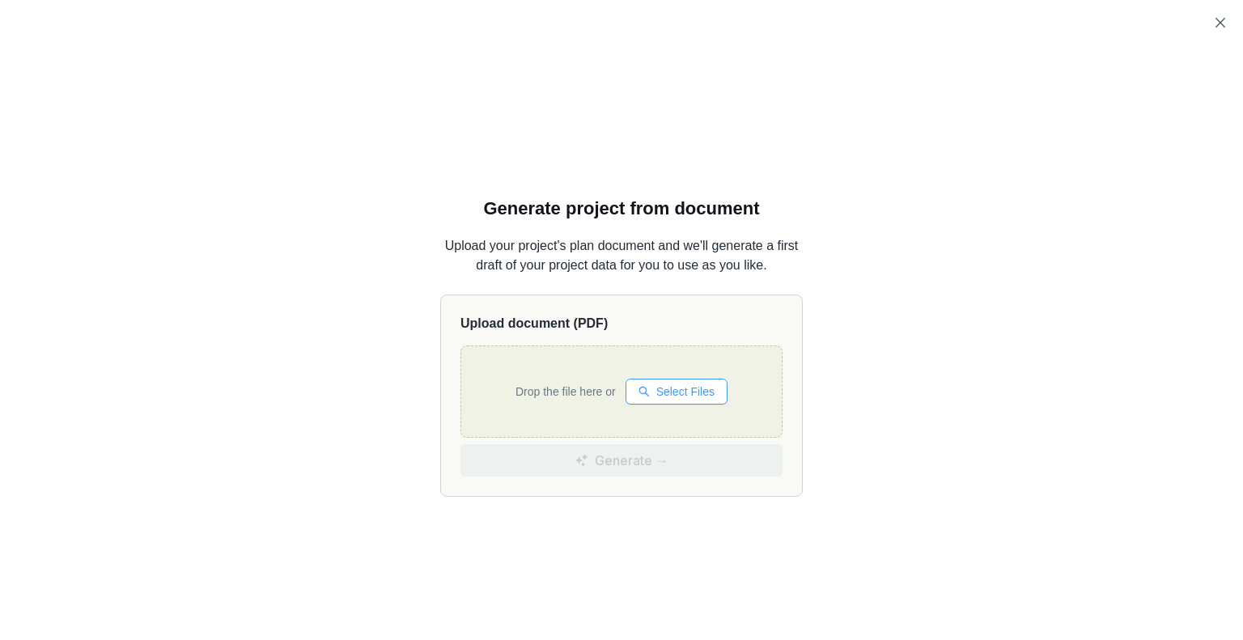
click at [657, 388] on span "Select Files" at bounding box center [685, 392] width 58 height 18
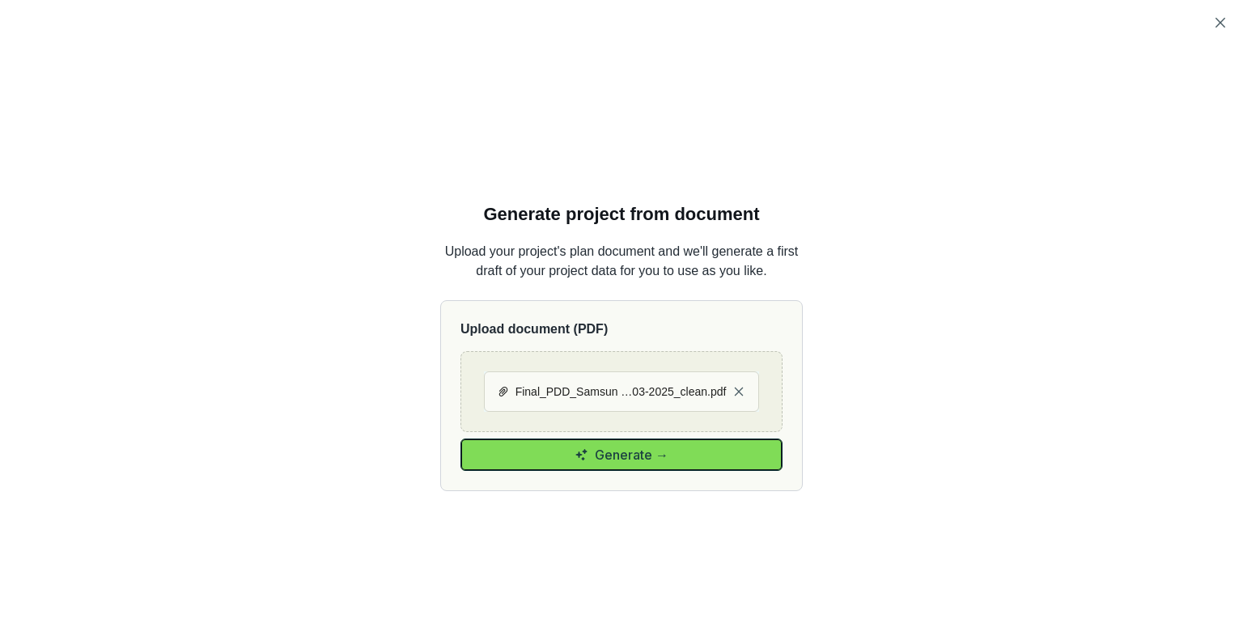
click at [618, 460] on span "Generate →" at bounding box center [632, 454] width 74 height 19
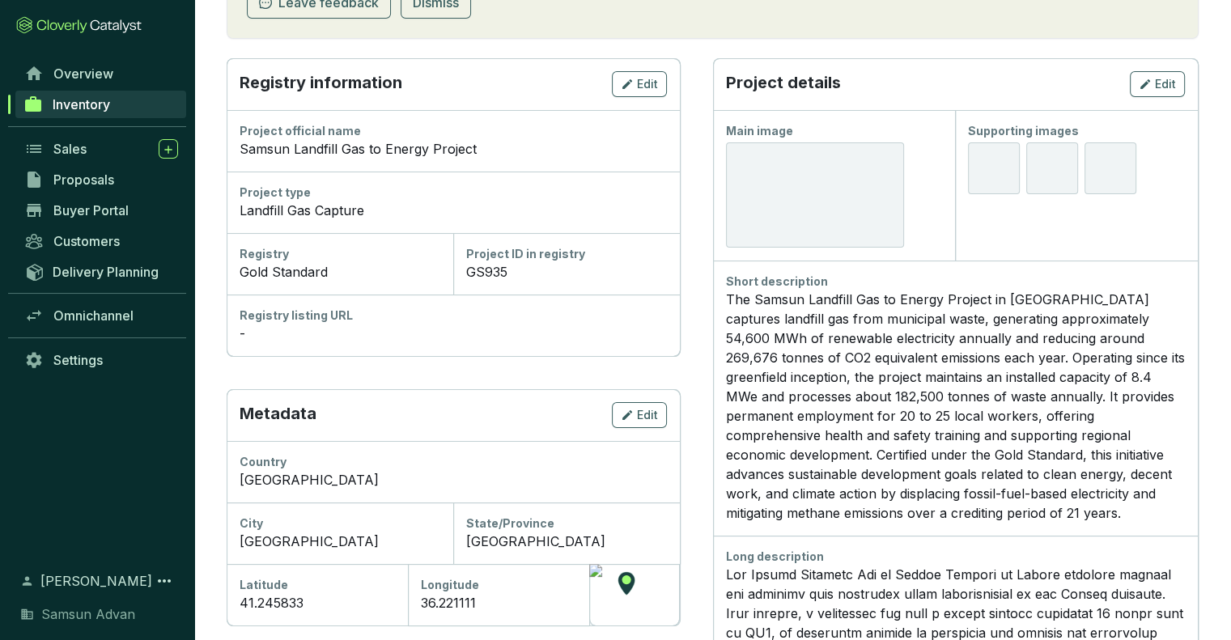
scroll to position [353, 0]
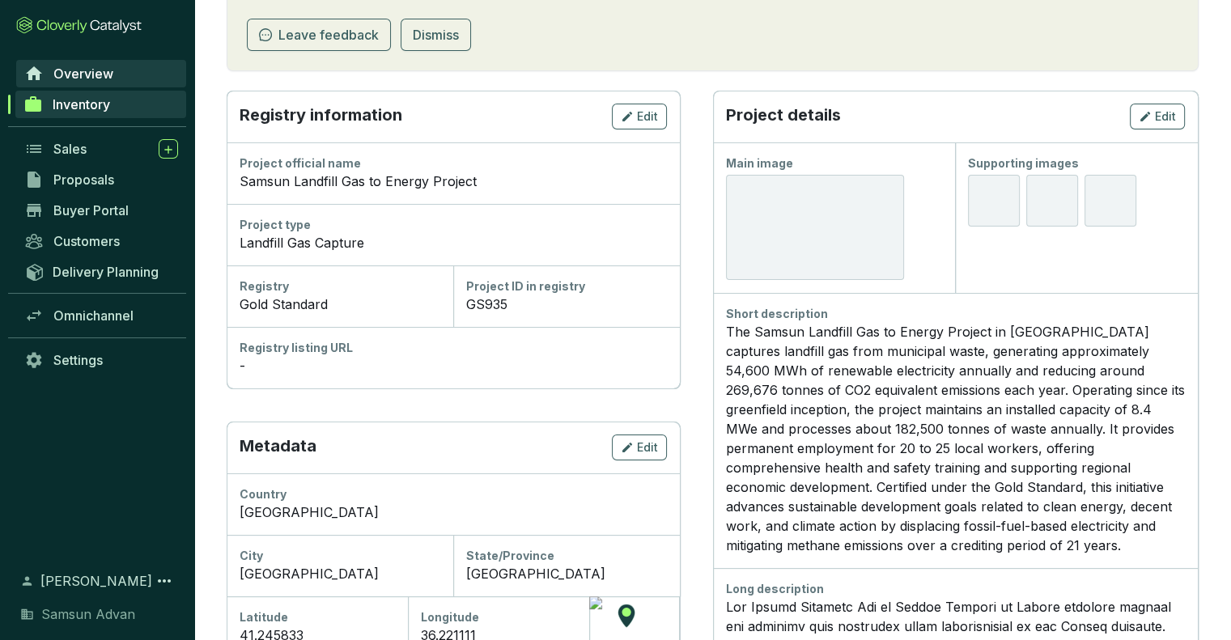
click at [149, 75] on link "Overview" at bounding box center [101, 74] width 170 height 28
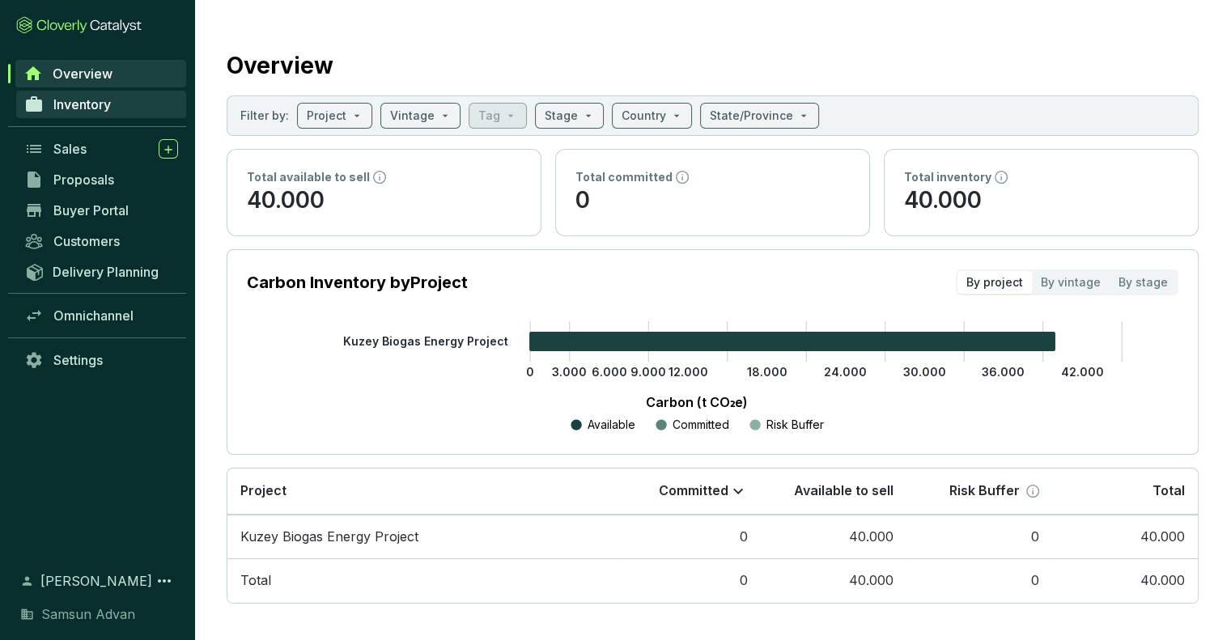
click at [148, 103] on link "Inventory" at bounding box center [101, 105] width 170 height 28
